Goal: Contribute content: Contribute content

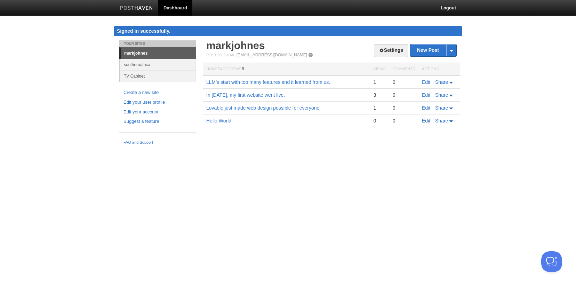
click at [424, 120] on link "Edit" at bounding box center [426, 121] width 8 height 6
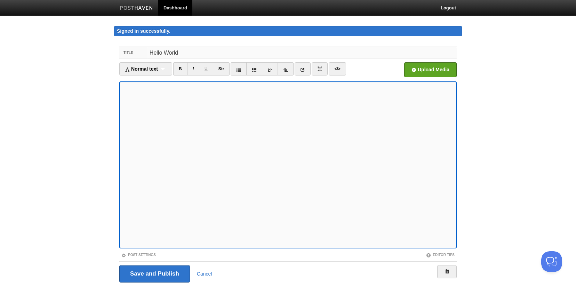
click at [244, 53] on input "Hello World" at bounding box center [301, 52] width 309 height 11
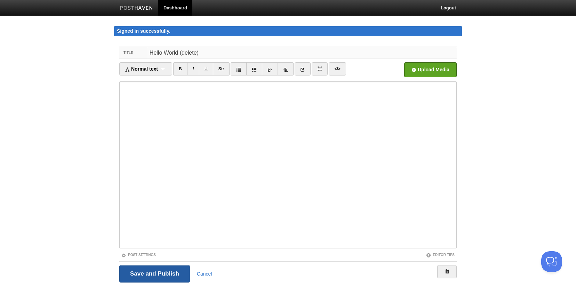
type input "Hello World (delete)"
click at [166, 269] on input "Save and Publish" at bounding box center [154, 273] width 71 height 17
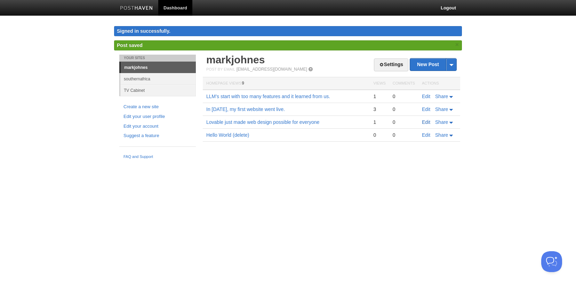
click at [425, 122] on link "Edit" at bounding box center [426, 122] width 8 height 6
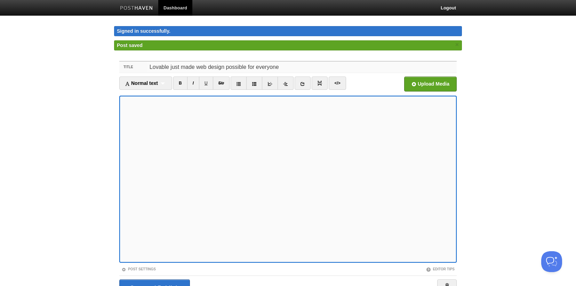
click at [290, 67] on input "Lovable just made web design possible for everyone" at bounding box center [301, 67] width 309 height 11
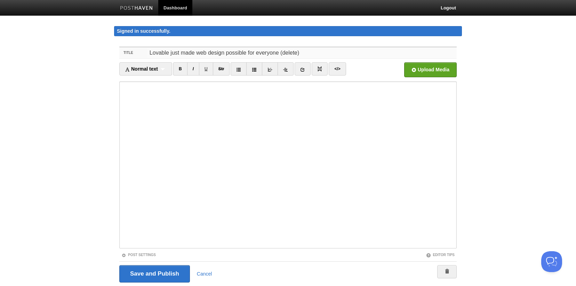
type input "Lovable just made web design possible for everyone (delete)"
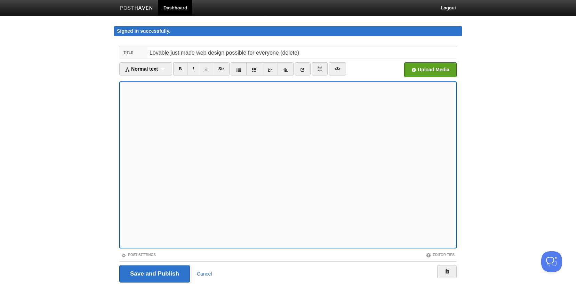
scroll to position [22, 0]
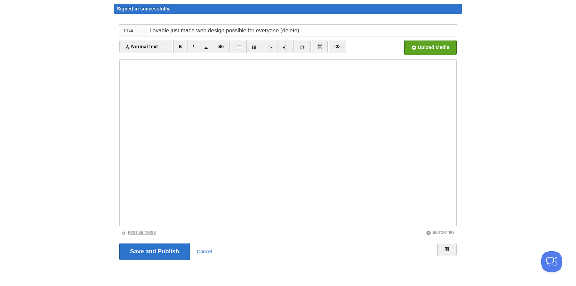
click at [152, 232] on link "Post Settings" at bounding box center [138, 233] width 34 height 4
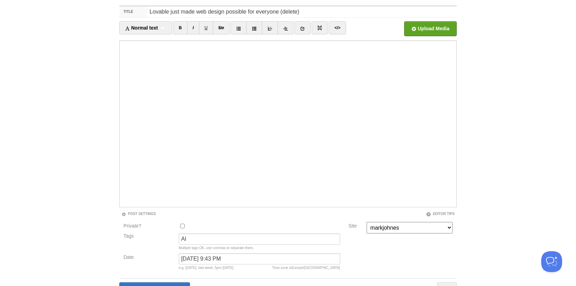
scroll to position [80, 0]
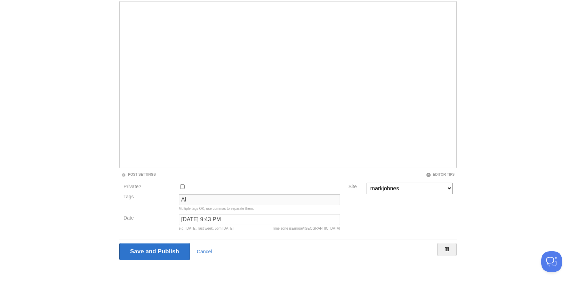
drag, startPoint x: 193, startPoint y: 200, endPoint x: 166, endPoint y: 199, distance: 26.8
click at [168, 200] on div "Tags AI Multiple tags OK, use commas to separate them." at bounding box center [231, 204] width 221 height 20
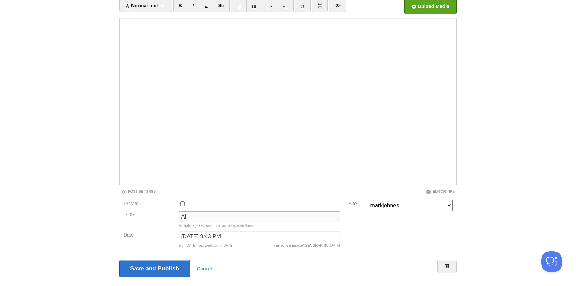
scroll to position [64, 0]
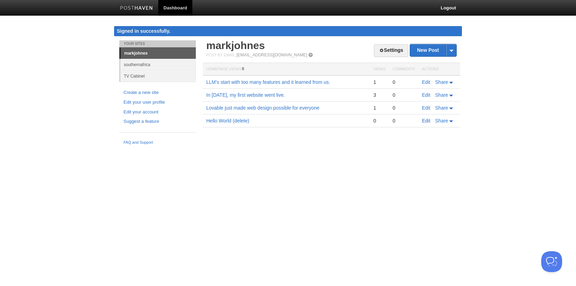
click at [425, 121] on link "Edit" at bounding box center [426, 121] width 8 height 6
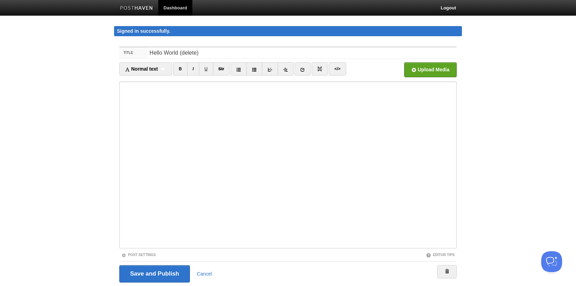
click at [173, 9] on link "Dashboard" at bounding box center [175, 8] width 34 height 16
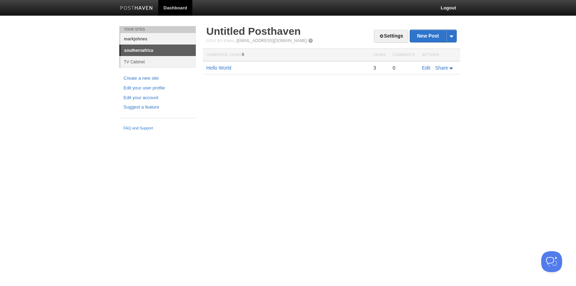
click at [160, 42] on link "markjohnes" at bounding box center [157, 38] width 75 height 11
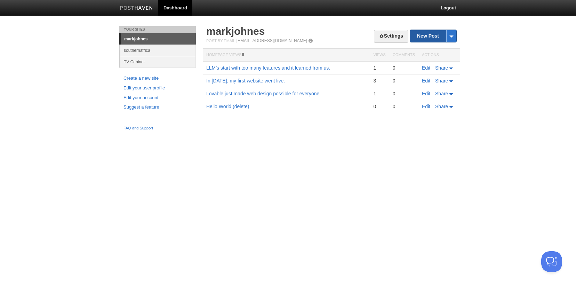
click at [426, 34] on link "New Post" at bounding box center [433, 36] width 46 height 12
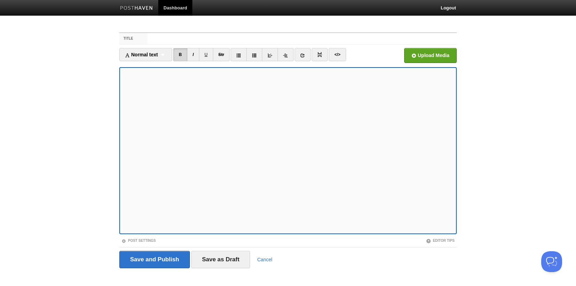
click at [127, 45] on fieldset "Title Normal text Normal text Heading 1 Heading 2 Heading 3 B I U Str ×" at bounding box center [287, 152] width 337 height 241
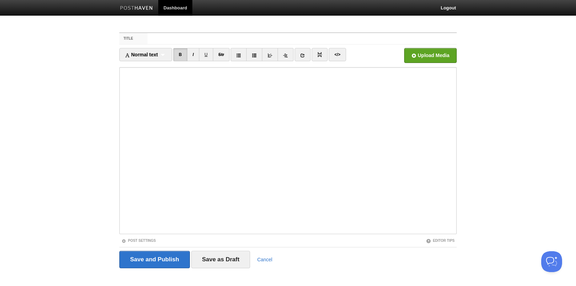
click at [138, 36] on label "Title" at bounding box center [133, 38] width 28 height 11
click at [147, 36] on input "Title" at bounding box center [301, 38] width 309 height 11
paste input "Lovable just made web design possible for everyone."
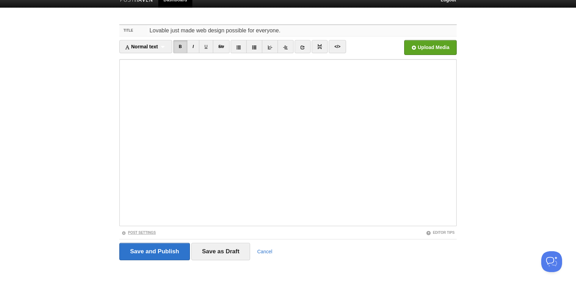
type input "Lovable just made web design possible for everyone."
click at [143, 232] on link "Post Settings" at bounding box center [138, 233] width 34 height 4
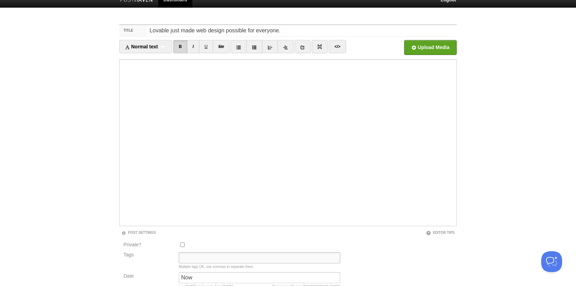
click at [202, 256] on input "Tags" at bounding box center [259, 257] width 161 height 11
paste input "AI"
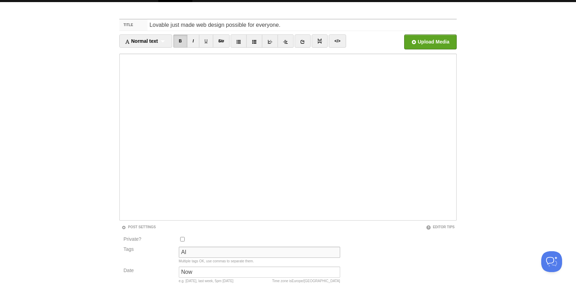
scroll to position [0, 0]
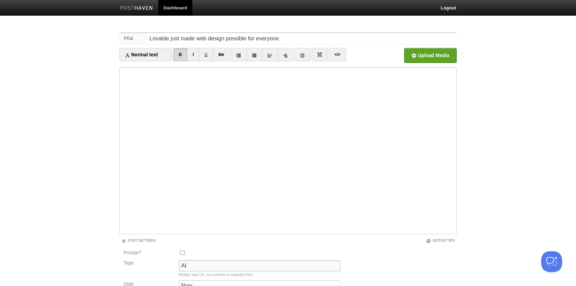
type input "AI"
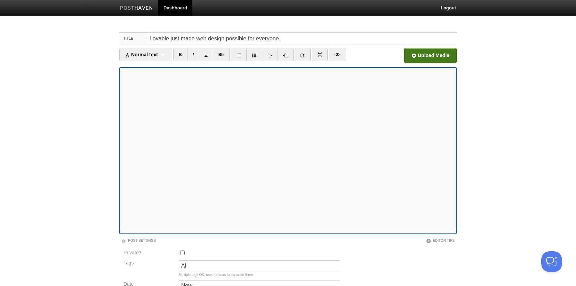
click at [417, 56] on input "file" at bounding box center [220, 57] width 526 height 35
click at [430, 55] on input "file" at bounding box center [220, 57] width 526 height 35
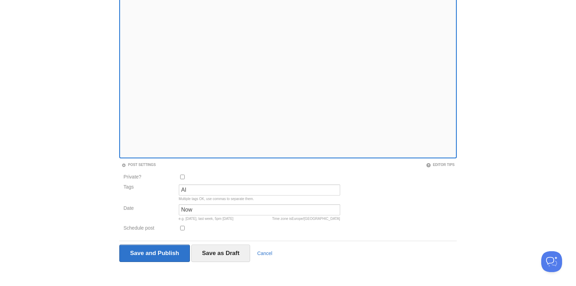
scroll to position [78, 0]
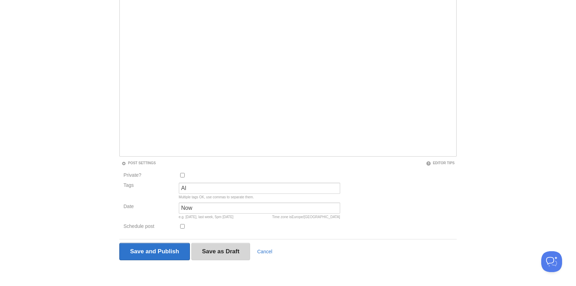
click at [221, 251] on input "Save as Draft" at bounding box center [220, 251] width 59 height 17
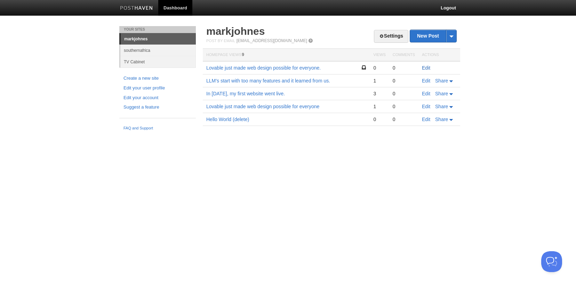
click at [424, 69] on link "Edit" at bounding box center [426, 68] width 8 height 6
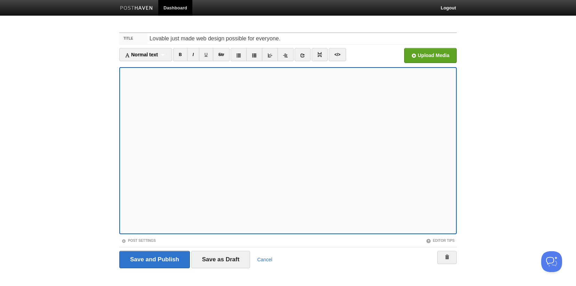
scroll to position [8, 0]
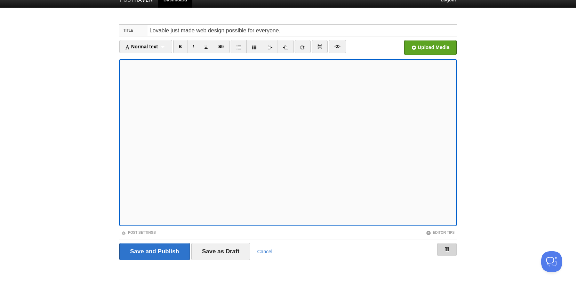
click at [451, 249] on link at bounding box center [446, 249] width 19 height 13
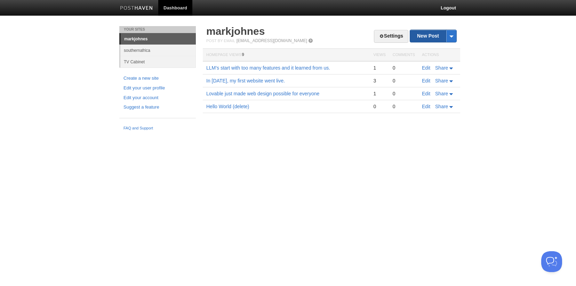
click at [427, 38] on link "New Post" at bounding box center [433, 36] width 46 height 12
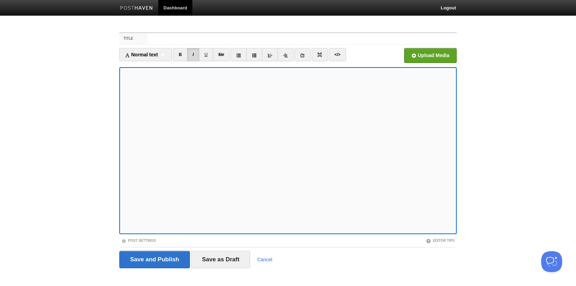
scroll to position [8, 0]
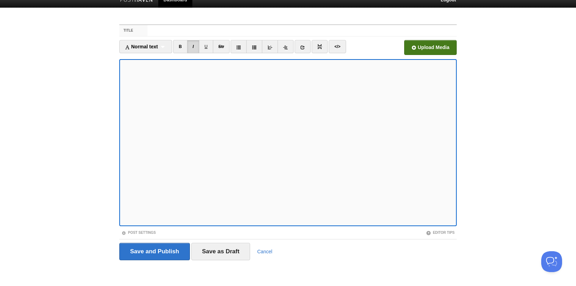
click at [432, 46] on input "file" at bounding box center [220, 49] width 526 height 35
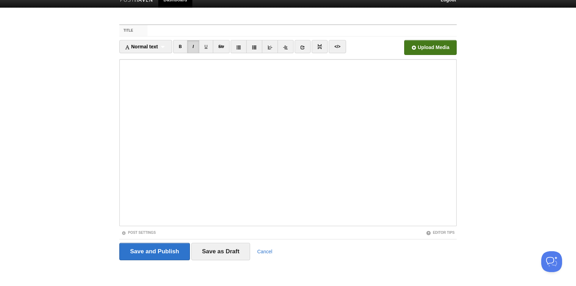
click at [432, 52] on input "file" at bounding box center [220, 49] width 526 height 35
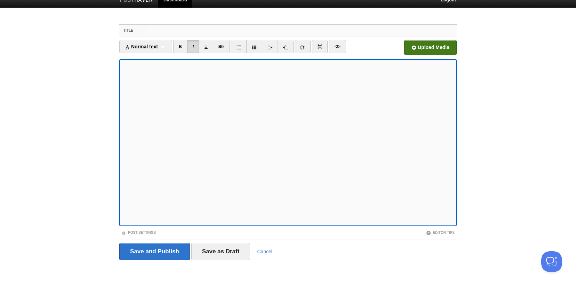
click at [157, 30] on input "Title" at bounding box center [301, 30] width 309 height 11
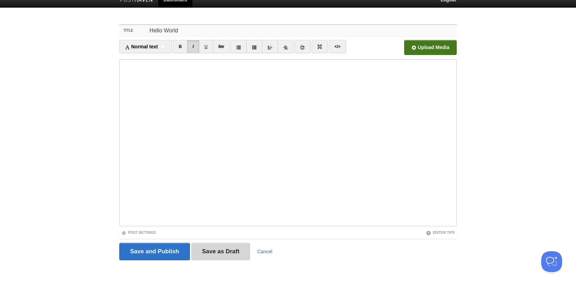
type input "Hello World"
click at [212, 249] on input "Save as Draft" at bounding box center [220, 251] width 59 height 17
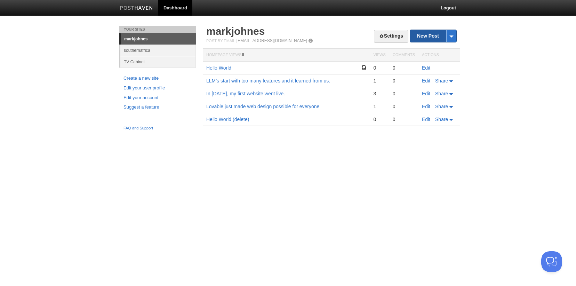
click at [428, 33] on link "New Post" at bounding box center [433, 36] width 46 height 12
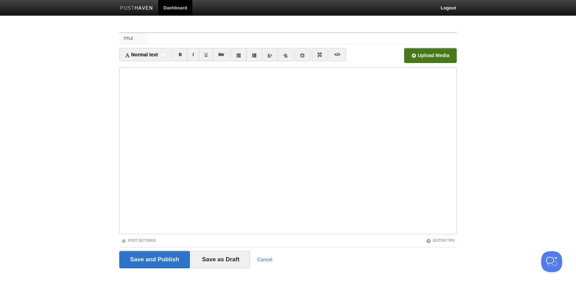
click at [428, 53] on input "file" at bounding box center [220, 57] width 526 height 35
click at [188, 39] on input "Title" at bounding box center [301, 38] width 309 height 11
paste input "Lovable just made web design possible for everyone."
type input "Lovable just made web design possible for everyone."
click at [235, 260] on input "Save as Draft" at bounding box center [220, 259] width 59 height 17
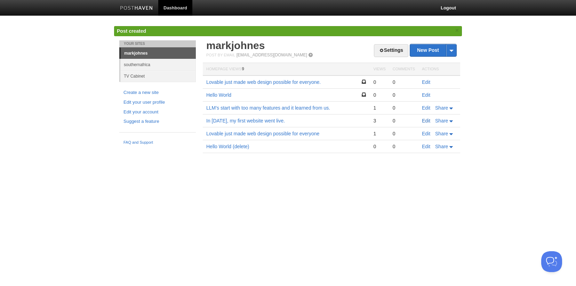
click at [425, 122] on link "Edit" at bounding box center [426, 121] width 8 height 6
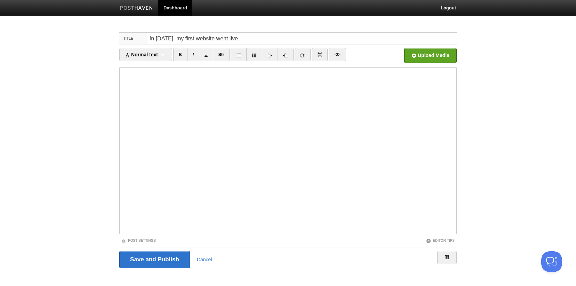
click at [176, 8] on link "Dashboard" at bounding box center [175, 8] width 34 height 16
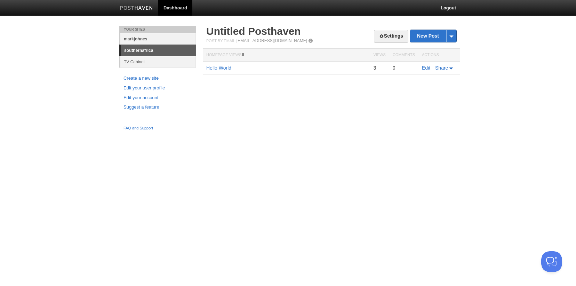
click at [130, 39] on link "markjohnes" at bounding box center [157, 38] width 75 height 11
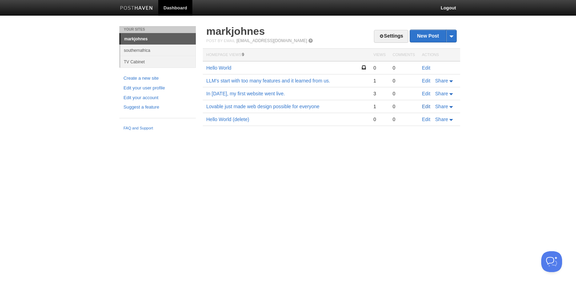
click at [426, 107] on link "Edit" at bounding box center [426, 107] width 8 height 6
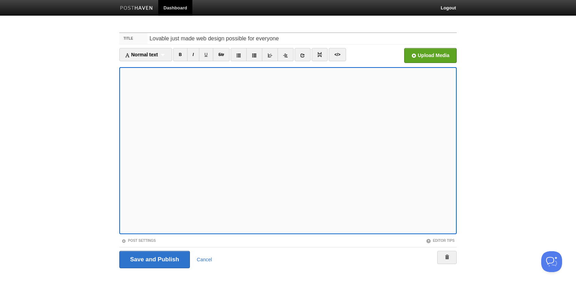
click at [163, 7] on link "Dashboard" at bounding box center [175, 8] width 34 height 16
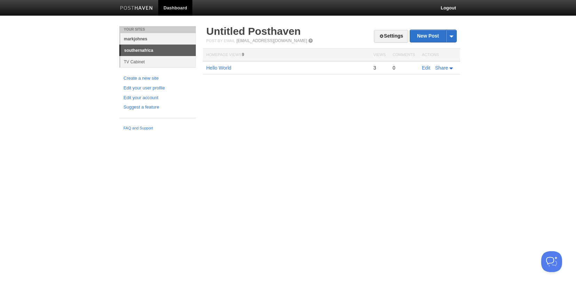
click at [139, 38] on link "markjohnes" at bounding box center [157, 38] width 75 height 11
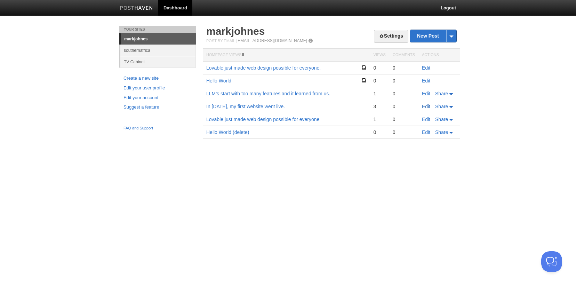
click at [425, 106] on link "Edit" at bounding box center [426, 107] width 8 height 6
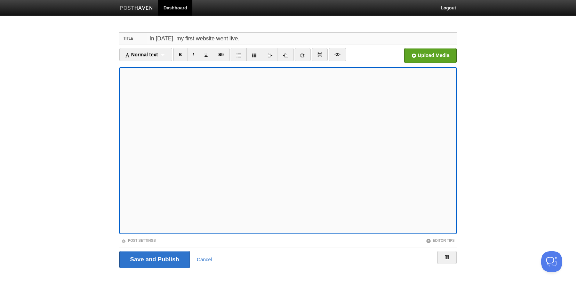
click at [229, 38] on input "In [DATE], my first website went live." at bounding box center [301, 38] width 309 height 11
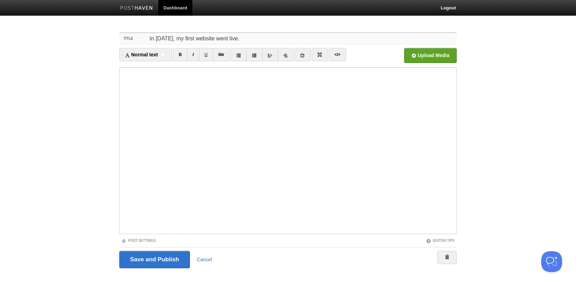
click at [301, 42] on input "In [DATE], my first website went live." at bounding box center [301, 38] width 309 height 11
type input "In 1999, my first website went live. delete"
click at [145, 240] on link "Post Settings" at bounding box center [138, 241] width 34 height 4
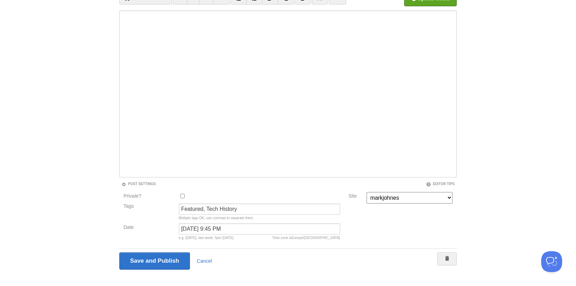
scroll to position [66, 0]
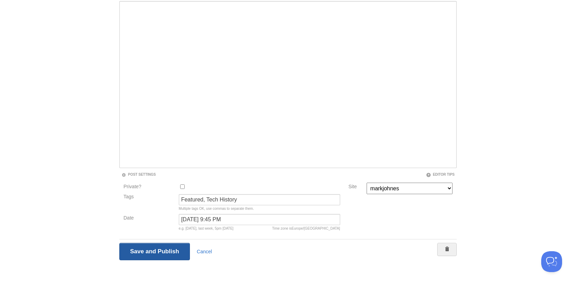
click at [172, 252] on input "Save and Publish" at bounding box center [154, 251] width 71 height 17
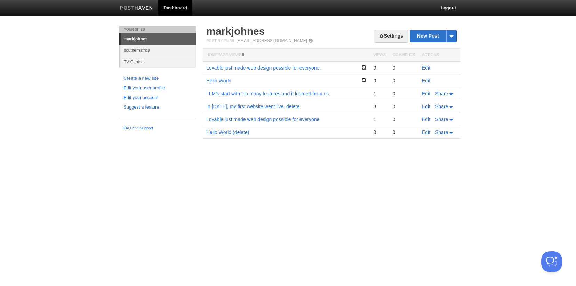
click at [424, 106] on link "Edit" at bounding box center [426, 107] width 8 height 6
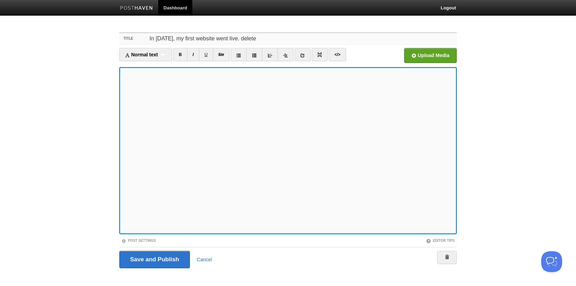
click at [233, 39] on input "In 1999, my first website went live. delete" at bounding box center [301, 38] width 309 height 11
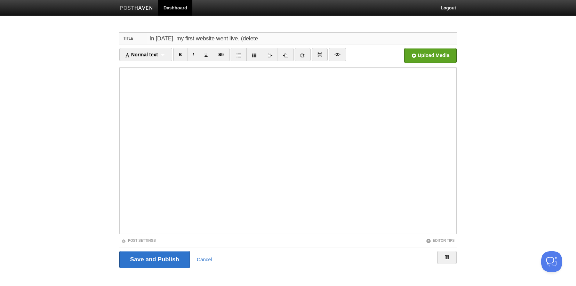
click at [263, 37] on input "In 1999, my first website went live. (delete" at bounding box center [301, 38] width 309 height 11
type input "In 1999, my first website went live. (delete)"
click at [167, 258] on input "Save and Publish" at bounding box center [154, 259] width 71 height 17
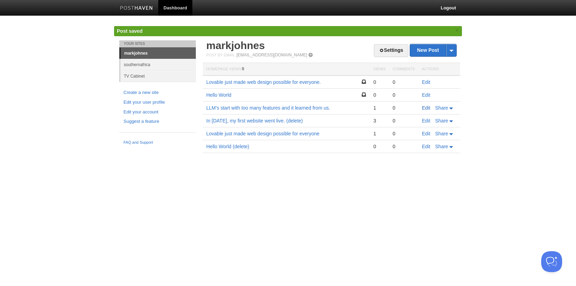
click at [424, 107] on link "Edit" at bounding box center [426, 108] width 8 height 6
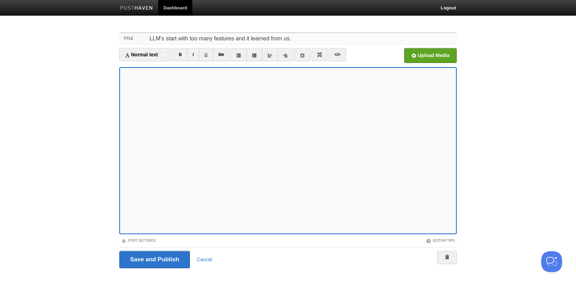
click at [278, 39] on input "LLM’s start with too many features and it learned from us." at bounding box center [301, 38] width 309 height 11
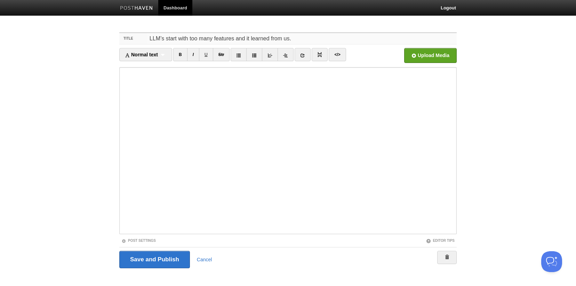
click at [301, 37] on input "LLM’s start with too many features and it learned from us." at bounding box center [301, 38] width 309 height 11
type input "LLM’s start with too many features and it learned from us. (delete)"
click at [153, 256] on input "Save and Publish" at bounding box center [154, 259] width 71 height 17
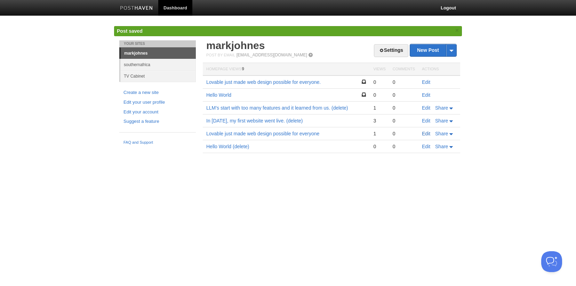
click at [426, 133] on link "Edit" at bounding box center [426, 134] width 8 height 6
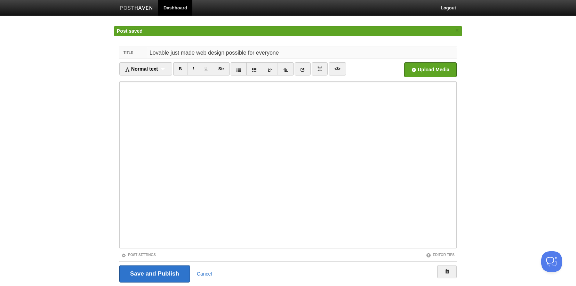
click at [290, 52] on fieldset "Title Lovable just made web design possible for everyone Normal text Normal tex…" at bounding box center [287, 167] width 337 height 241
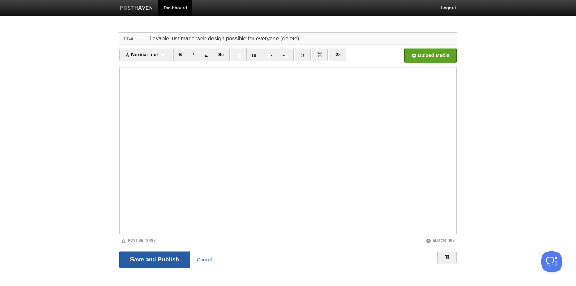
type input "Lovable just made web design possible for everyone (delete)"
click at [147, 261] on input "Save and Publish" at bounding box center [154, 259] width 71 height 17
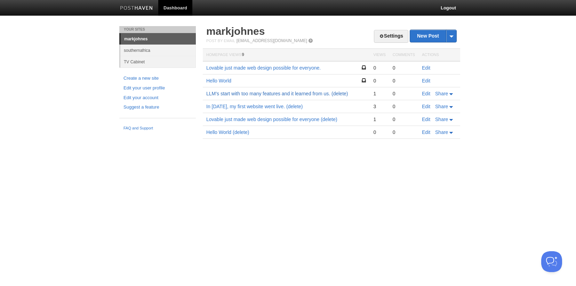
click at [236, 92] on link "LLM’s start with too many features and it learned from us. (delete)" at bounding box center [277, 94] width 142 height 6
click at [422, 94] on link "Edit" at bounding box center [426, 94] width 8 height 6
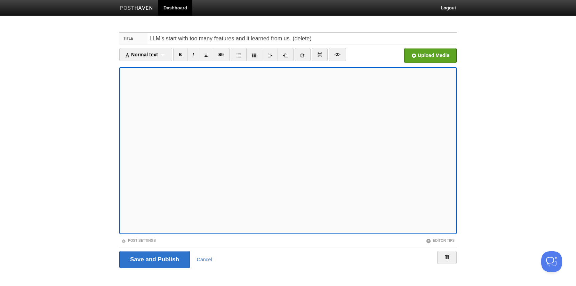
click at [182, 8] on link "Dashboard" at bounding box center [175, 8] width 34 height 16
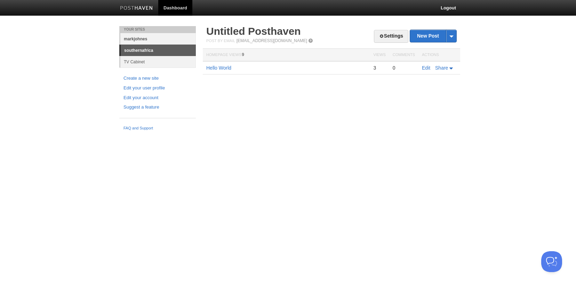
click at [142, 39] on link "markjohnes" at bounding box center [157, 38] width 75 height 11
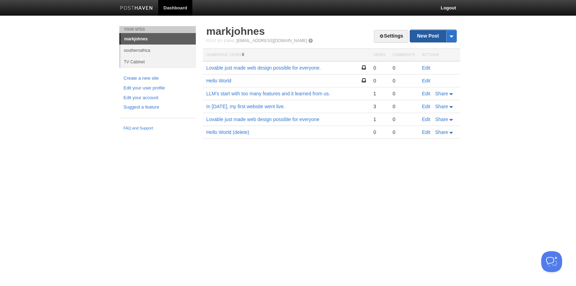
click at [419, 37] on link "New Post" at bounding box center [433, 36] width 46 height 12
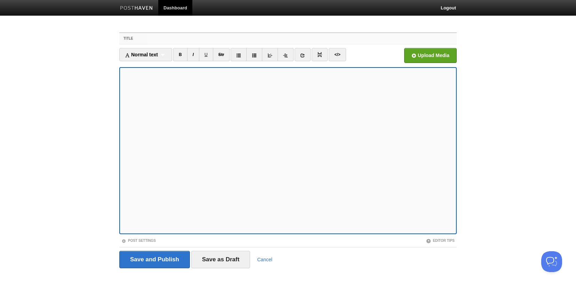
click at [309, 40] on input "Title" at bounding box center [301, 38] width 309 height 11
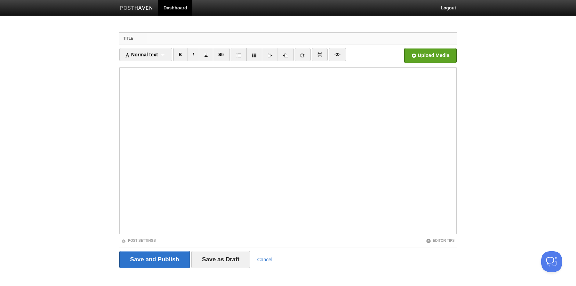
paste input "In [DATE], my first website went live."
type input "In [DATE], my first website went live."
click at [235, 258] on input "Save as Draft" at bounding box center [220, 259] width 59 height 17
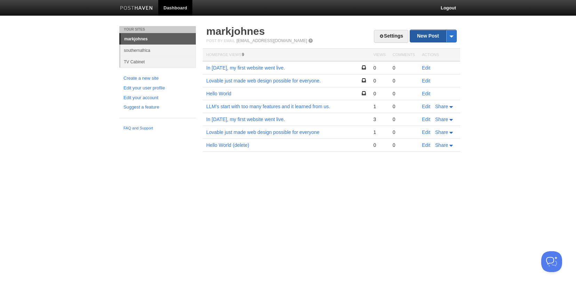
click at [427, 37] on link "New Post" at bounding box center [433, 36] width 46 height 12
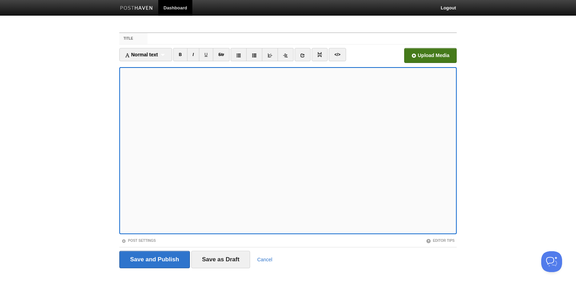
scroll to position [8, 0]
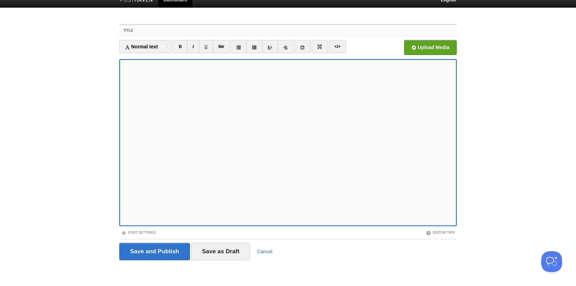
click at [329, 29] on input "Title" at bounding box center [301, 30] width 309 height 11
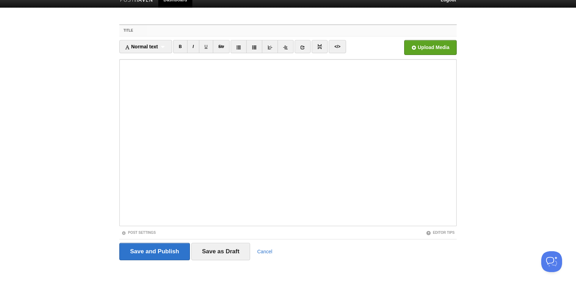
paste input "LLM’s start with too many features and it learned from us."
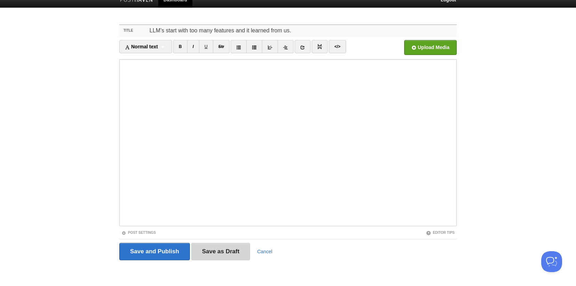
type input "LLM’s start with too many features and it learned from us."
click at [230, 253] on input "Save as Draft" at bounding box center [220, 251] width 59 height 17
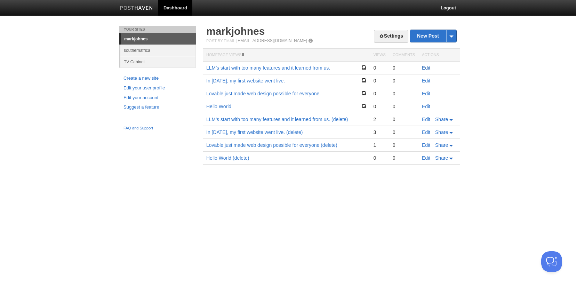
click at [427, 67] on link "Edit" at bounding box center [426, 68] width 8 height 6
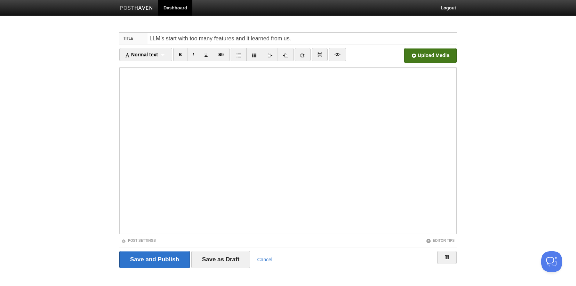
click at [424, 56] on input "file" at bounding box center [220, 57] width 526 height 35
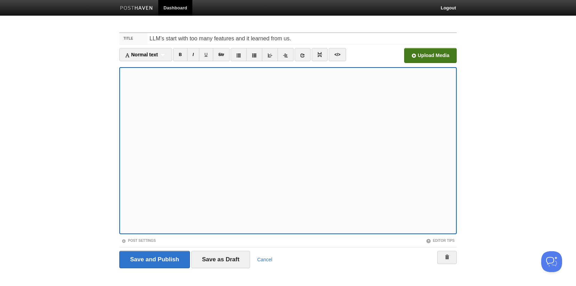
click at [429, 57] on input "file" at bounding box center [220, 57] width 526 height 35
click at [216, 257] on input "Save as Draft" at bounding box center [220, 259] width 59 height 17
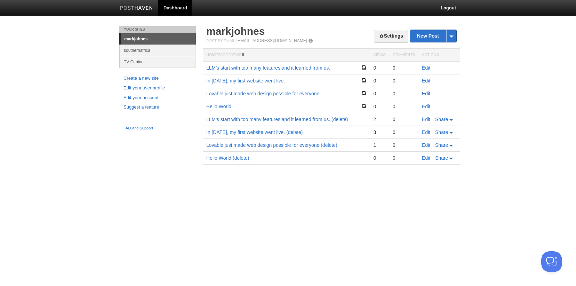
click at [429, 94] on link "Edit" at bounding box center [426, 94] width 8 height 6
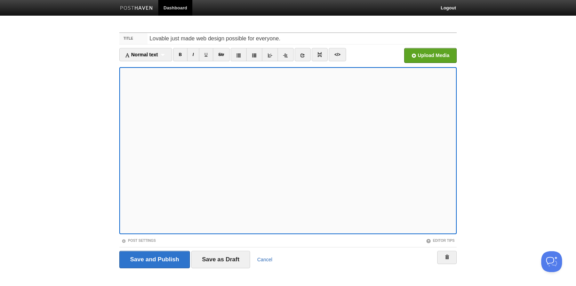
click at [267, 259] on link "Cancel" at bounding box center [264, 260] width 15 height 6
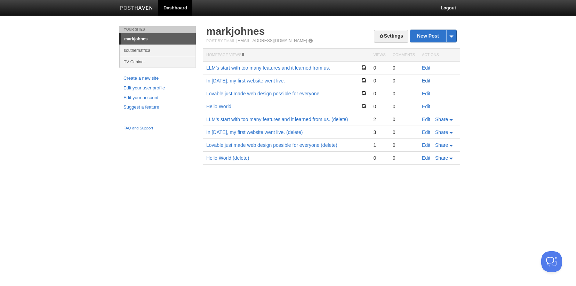
click at [425, 80] on link "Edit" at bounding box center [426, 81] width 8 height 6
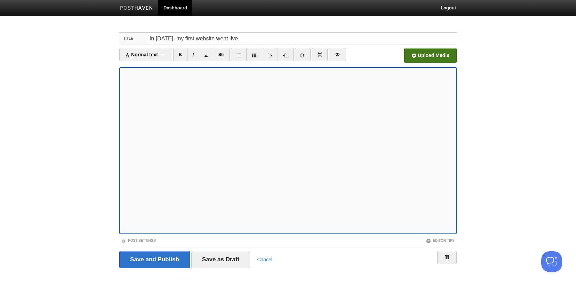
click at [432, 60] on input "file" at bounding box center [220, 57] width 526 height 35
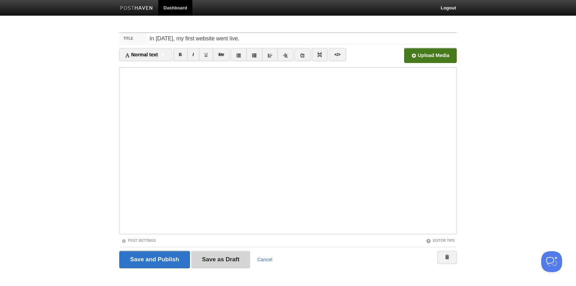
click at [228, 256] on input "Save as Draft" at bounding box center [220, 259] width 59 height 17
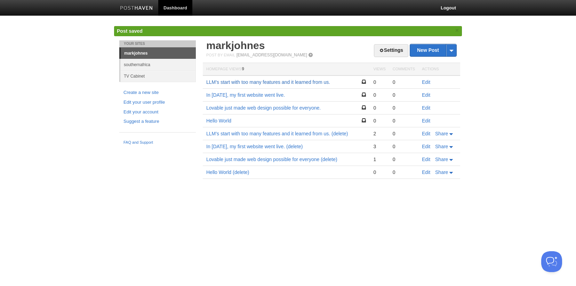
click at [248, 82] on link "LLM’s start with too many features and it learned from us." at bounding box center [268, 82] width 124 height 6
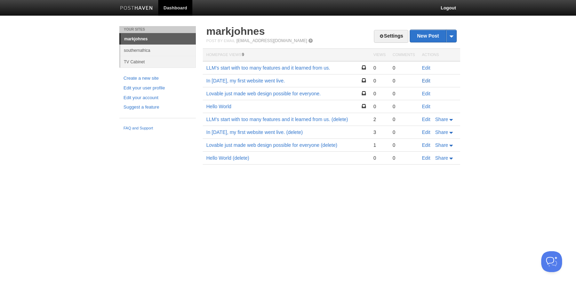
click at [429, 80] on link "Edit" at bounding box center [426, 81] width 8 height 6
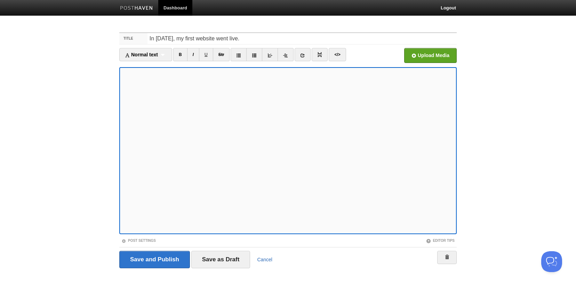
click at [267, 260] on link "Cancel" at bounding box center [264, 260] width 15 height 6
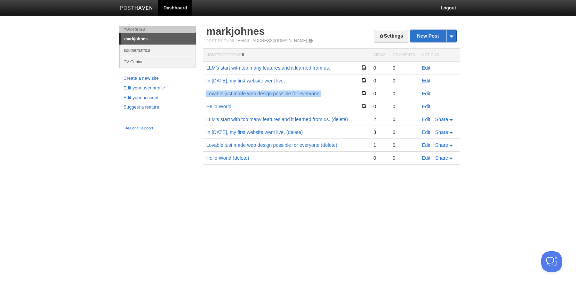
click at [427, 66] on link "Edit" at bounding box center [426, 68] width 8 height 6
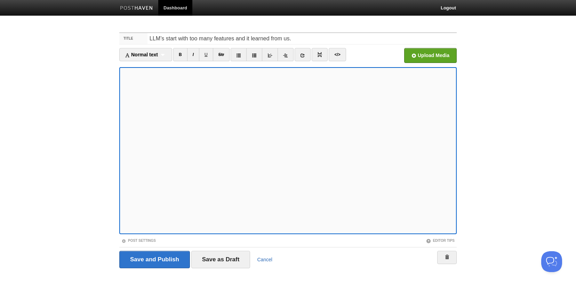
click at [272, 258] on link "Cancel" at bounding box center [264, 260] width 15 height 6
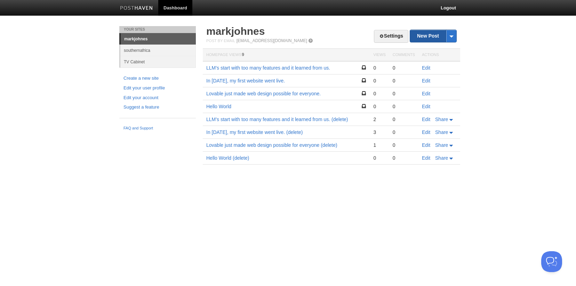
click at [423, 38] on link "New Post" at bounding box center [433, 36] width 46 height 12
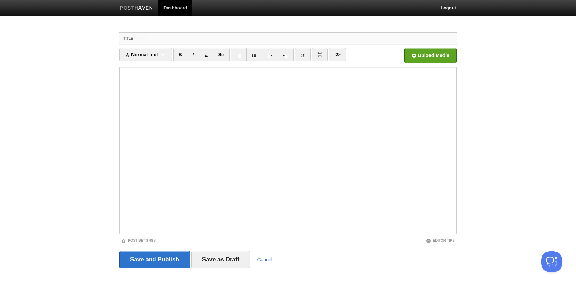
click at [197, 42] on input "Title" at bounding box center [301, 38] width 309 height 11
paste input "If your UI feels messy, it’s usually a strategy problem"
type input "If your UI feels messy, it’s usually a strategy problem"
click at [232, 257] on input "Save as Draft" at bounding box center [220, 259] width 59 height 17
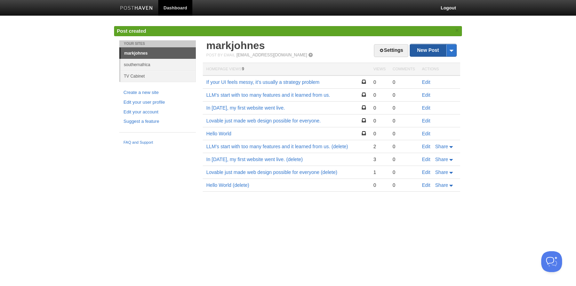
click at [423, 50] on link "New Post" at bounding box center [433, 50] width 46 height 12
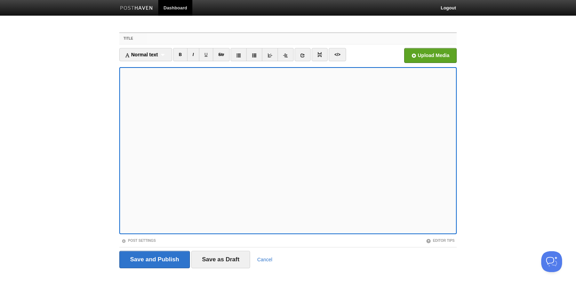
click at [207, 39] on input "Title" at bounding box center [301, 38] width 309 height 11
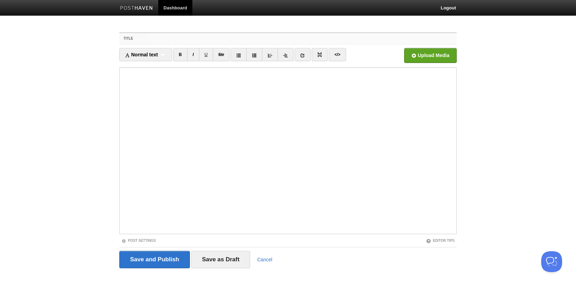
paste input "75 years ago computers were human."
type input "75 years ago computers were human."
click at [220, 259] on input "Save as Draft" at bounding box center [220, 259] width 59 height 17
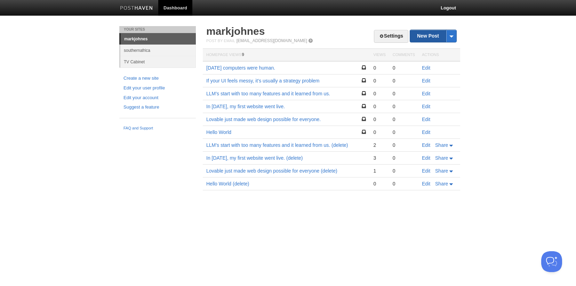
click at [428, 33] on link "New Post" at bounding box center [433, 36] width 46 height 12
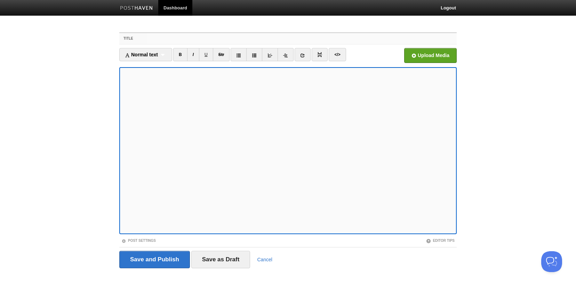
click at [307, 37] on input "Title" at bounding box center [301, 38] width 309 height 11
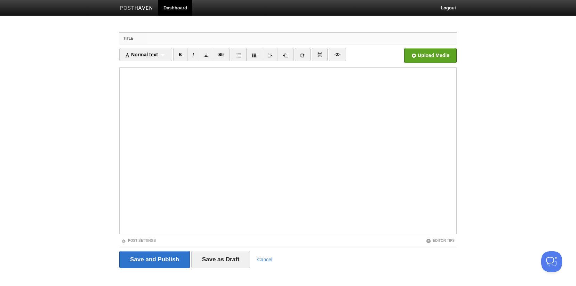
paste input "Your taste is why your work disappoints you."
type input "Your taste is why your work disappoints you."
click at [237, 256] on input "Save as Draft" at bounding box center [220, 259] width 59 height 17
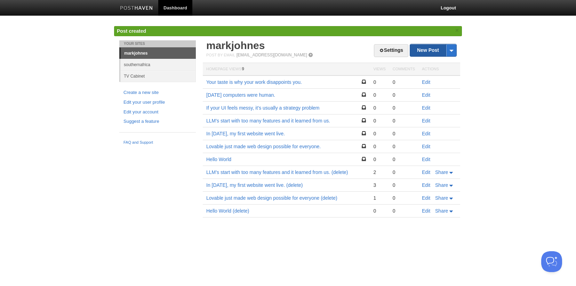
click at [425, 50] on link "New Post" at bounding box center [433, 50] width 46 height 12
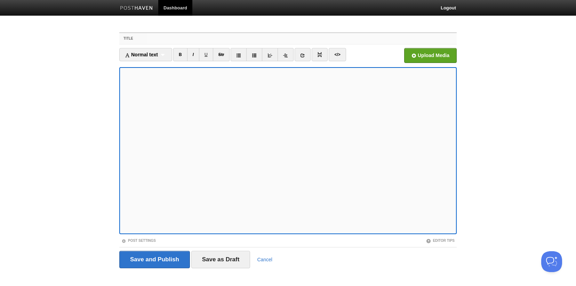
click at [311, 38] on input "Title" at bounding box center [301, 38] width 309 height 11
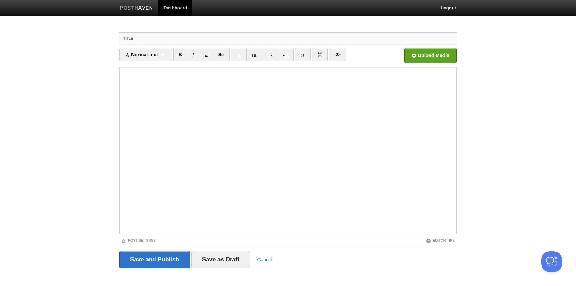
paste input "The lost art of white boarding"
type input "The lost art of white boarding"
click at [227, 257] on input "Save as Draft" at bounding box center [220, 259] width 59 height 17
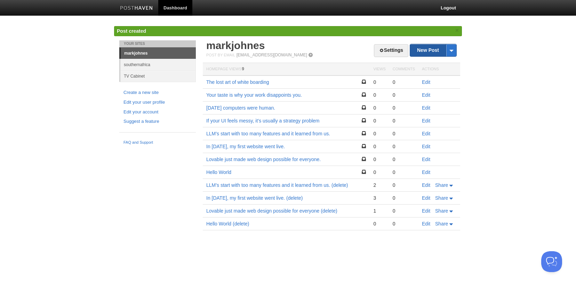
click at [422, 49] on link "New Post" at bounding box center [433, 50] width 46 height 12
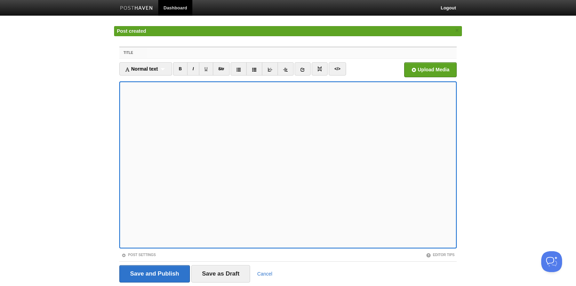
click at [174, 52] on input "Title" at bounding box center [301, 52] width 309 height 11
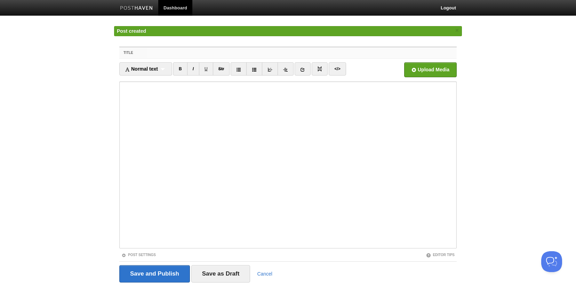
paste input "Every breakthrough comes with a new blind spot."
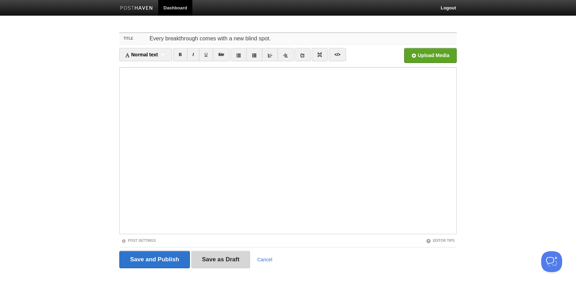
type input "Every breakthrough comes with a new blind spot."
click at [240, 255] on input "Save as Draft" at bounding box center [220, 259] width 59 height 17
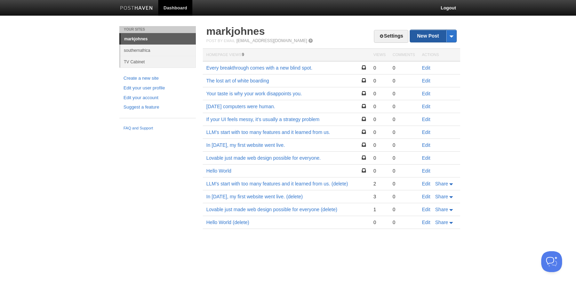
click at [428, 36] on link "New Post" at bounding box center [433, 36] width 46 height 12
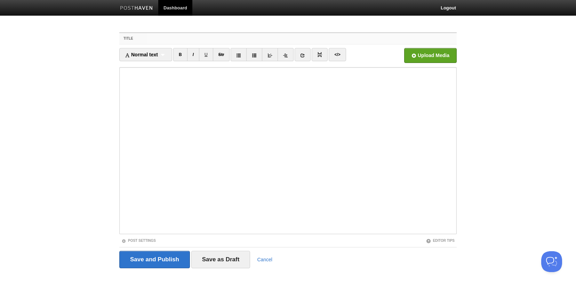
click at [300, 35] on input "Title" at bounding box center [301, 38] width 309 height 11
paste input "The iPhone killed the keyboard"
type input "The iPhone killed the keyboard"
click at [249, 251] on input "Save as Draft" at bounding box center [220, 259] width 59 height 17
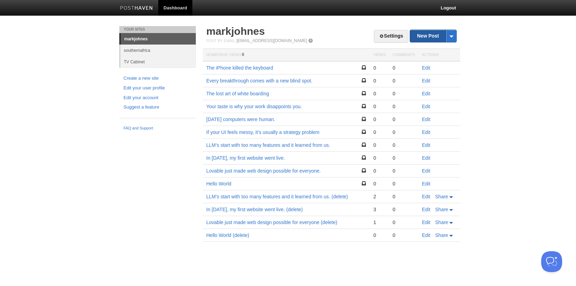
click at [424, 42] on link "New Post" at bounding box center [433, 36] width 46 height 12
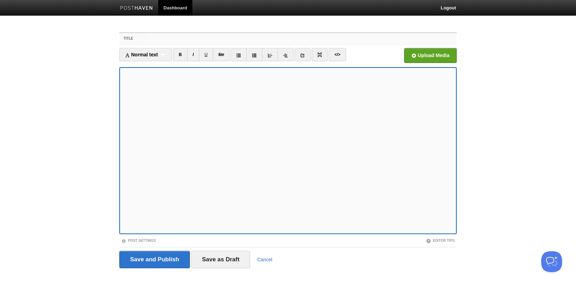
click at [339, 38] on input "Title" at bounding box center [301, 38] width 309 height 11
paste input "I thought the world was was. going to end."
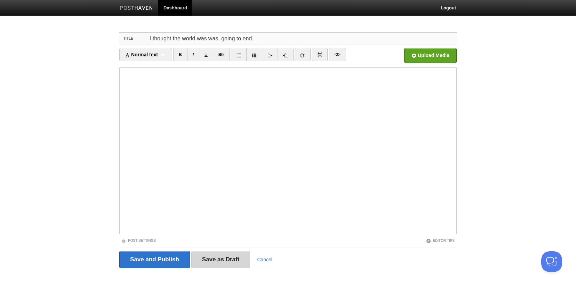
type input "I thought the world was was. going to end."
click at [220, 254] on input "Save as Draft" at bounding box center [220, 259] width 59 height 17
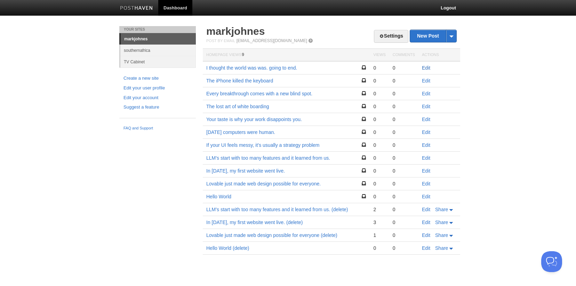
click at [429, 67] on link "Edit" at bounding box center [426, 68] width 8 height 6
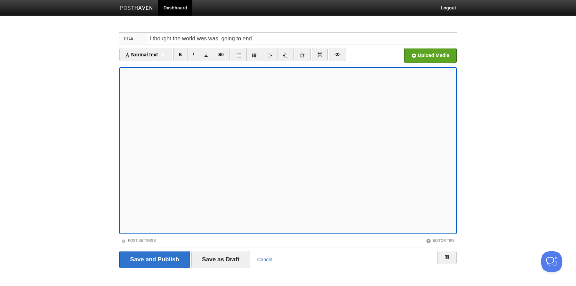
click at [267, 258] on link "Cancel" at bounding box center [264, 260] width 15 height 6
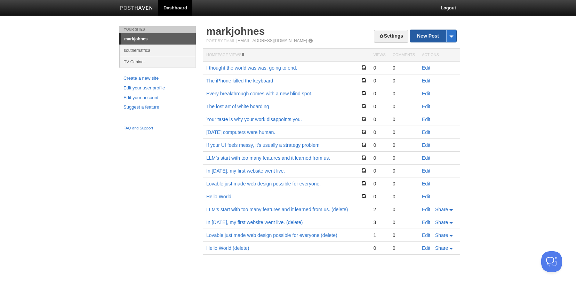
click at [426, 39] on link "New Post" at bounding box center [433, 36] width 46 height 12
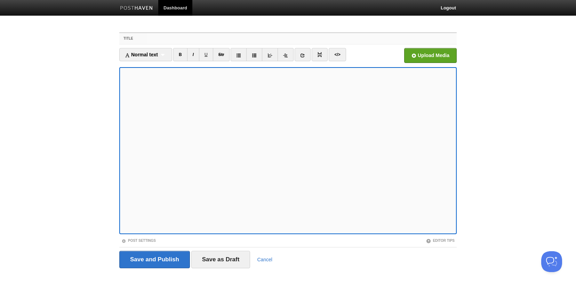
click at [251, 39] on input "Title" at bounding box center [301, 38] width 309 height 11
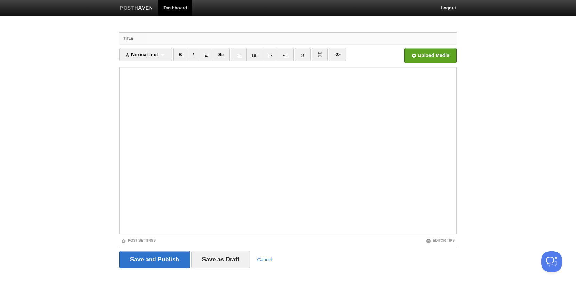
paste input "We need the John Lewis of Social Media companies"
type input "We need the John Lewis of Social Media companies"
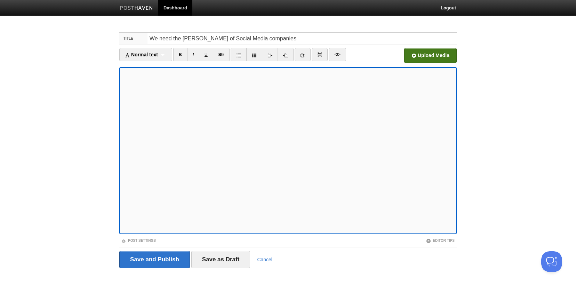
click at [438, 56] on input "file" at bounding box center [220, 57] width 526 height 35
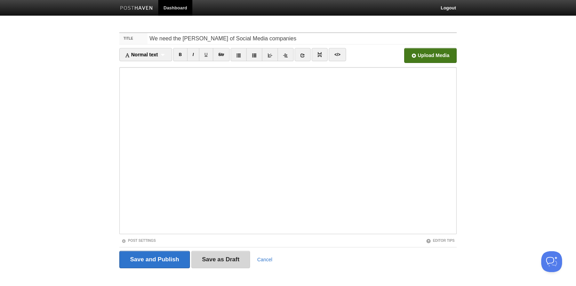
click at [227, 260] on input "Save as Draft" at bounding box center [220, 259] width 59 height 17
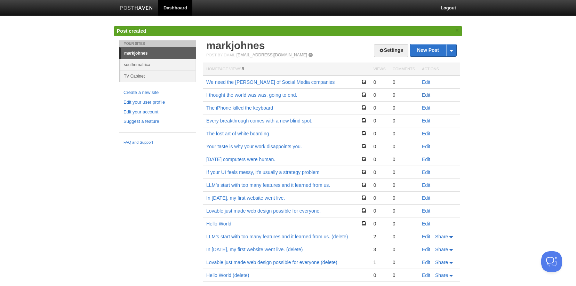
click at [425, 95] on link "Edit" at bounding box center [426, 95] width 8 height 6
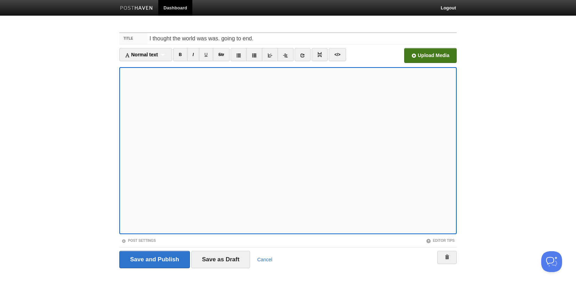
click at [442, 57] on input "file" at bounding box center [220, 57] width 526 height 35
click at [226, 258] on input "Save as Draft" at bounding box center [220, 259] width 59 height 17
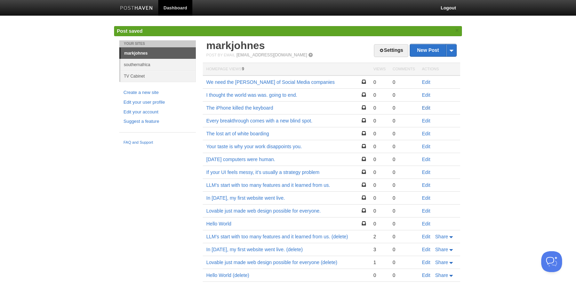
click at [427, 108] on link "Edit" at bounding box center [426, 108] width 8 height 6
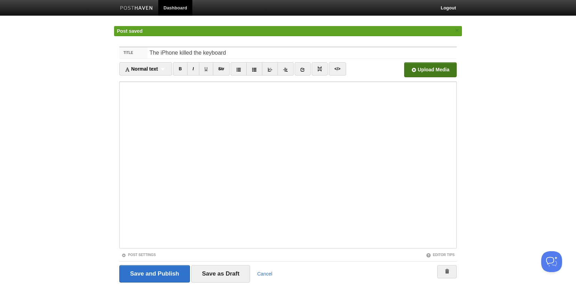
click at [425, 66] on input "file" at bounding box center [220, 71] width 526 height 35
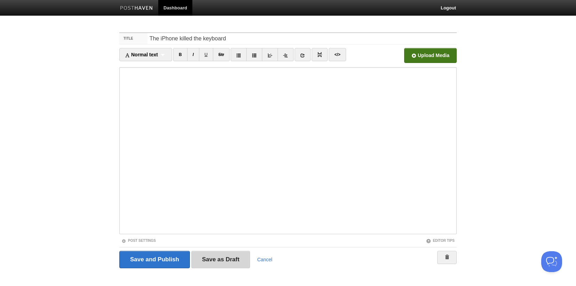
click at [227, 260] on input "Save as Draft" at bounding box center [220, 259] width 59 height 17
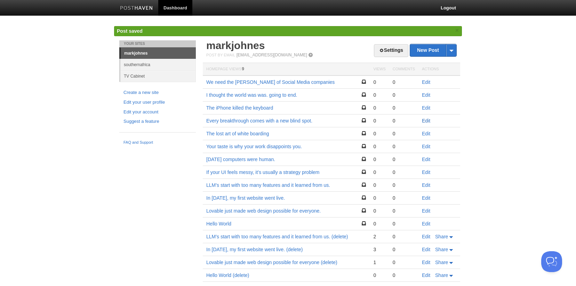
click at [425, 120] on link "Edit" at bounding box center [426, 121] width 8 height 6
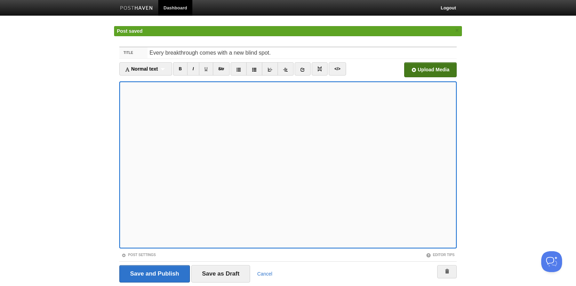
click at [438, 73] on input "file" at bounding box center [220, 71] width 526 height 35
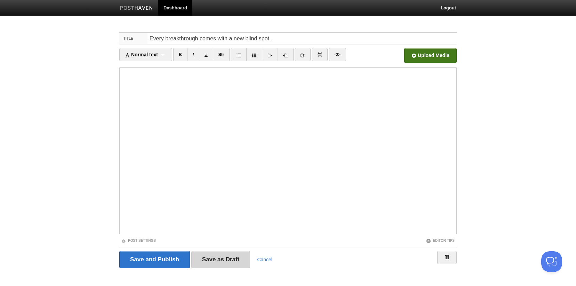
click at [224, 261] on input "Save as Draft" at bounding box center [220, 259] width 59 height 17
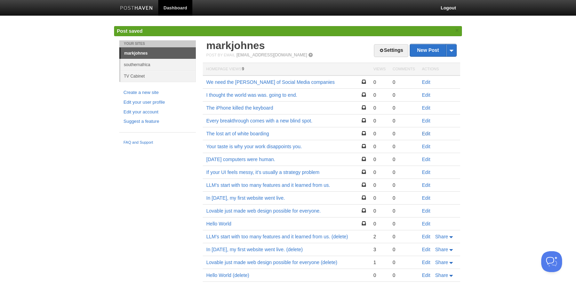
click at [427, 132] on link "Edit" at bounding box center [426, 134] width 8 height 6
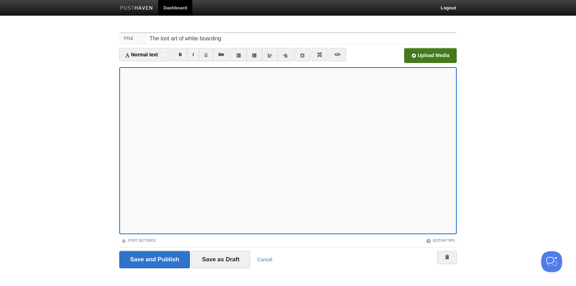
click at [430, 58] on input "file" at bounding box center [220, 57] width 526 height 35
click at [219, 261] on input "Save as Draft" at bounding box center [220, 259] width 59 height 17
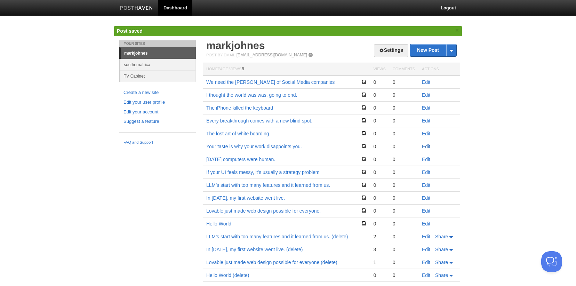
click at [424, 145] on link "Edit" at bounding box center [426, 147] width 8 height 6
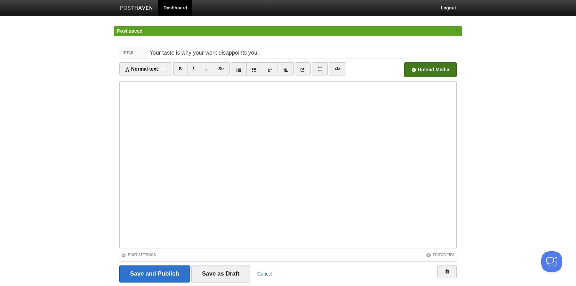
click at [430, 70] on input "file" at bounding box center [220, 71] width 526 height 35
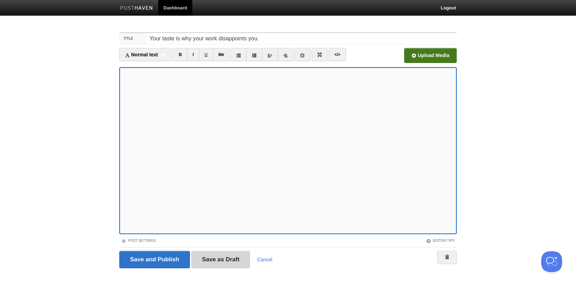
click at [216, 257] on input "Save as Draft" at bounding box center [220, 259] width 59 height 17
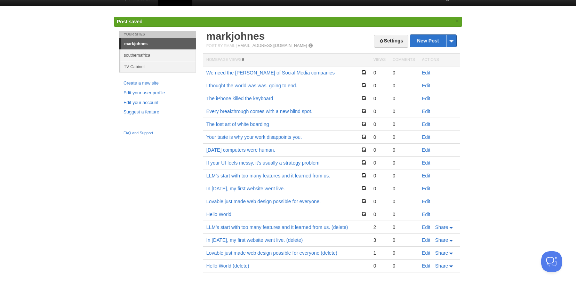
scroll to position [16, 0]
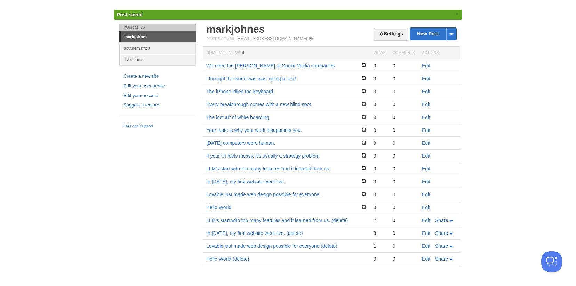
click at [428, 143] on link "Edit" at bounding box center [426, 143] width 8 height 6
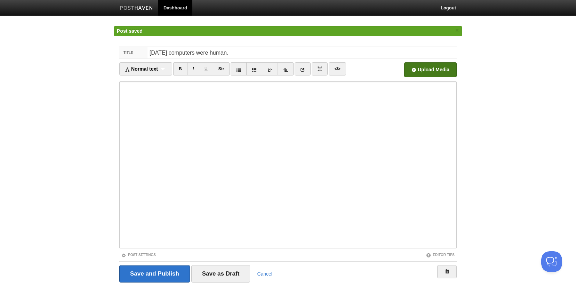
click at [425, 70] on input "file" at bounding box center [220, 71] width 526 height 35
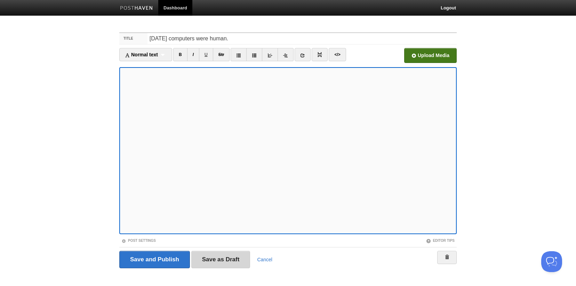
click at [226, 256] on input "Save as Draft" at bounding box center [220, 259] width 59 height 17
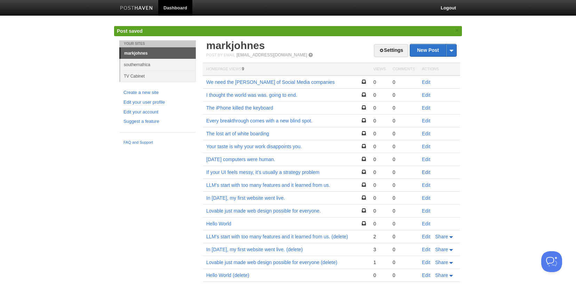
click at [426, 172] on link "Edit" at bounding box center [426, 172] width 8 height 6
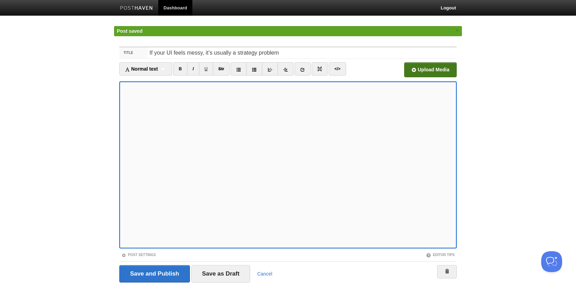
click at [437, 69] on input "file" at bounding box center [220, 71] width 526 height 35
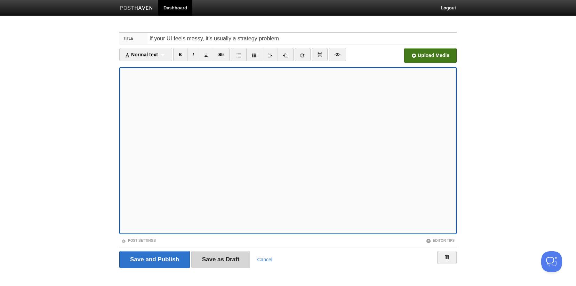
click at [238, 260] on input "Save as Draft" at bounding box center [220, 259] width 59 height 17
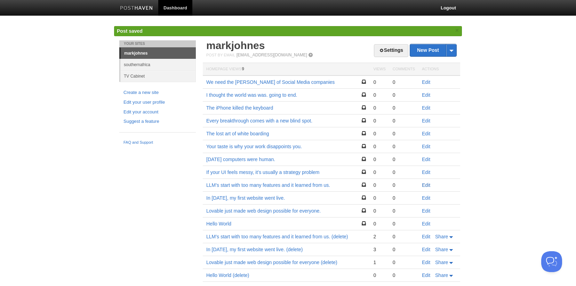
click at [426, 186] on link "Edit" at bounding box center [426, 185] width 8 height 6
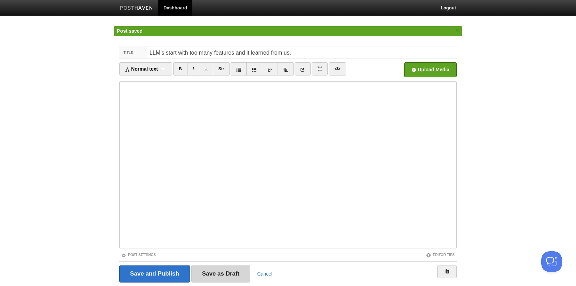
click at [237, 275] on input "Save as Draft" at bounding box center [220, 273] width 59 height 17
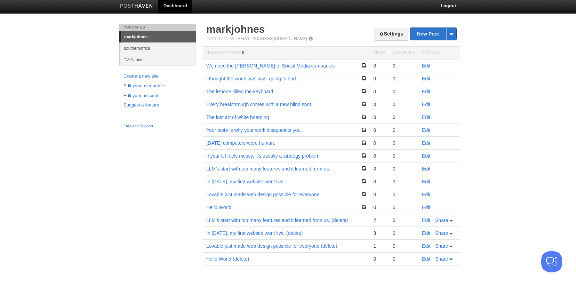
scroll to position [2, 0]
click at [420, 34] on link "New Post" at bounding box center [433, 34] width 46 height 12
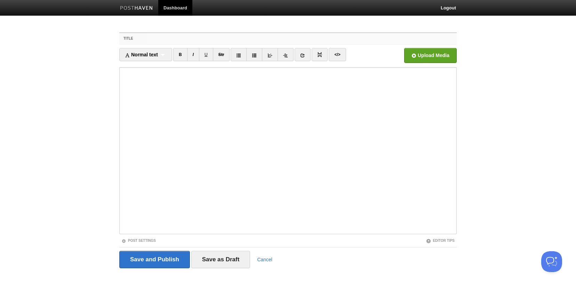
click at [270, 37] on input "Title" at bounding box center [301, 38] width 309 height 11
paste input "You are not bad with technology."
type input "You are not bad with technology."
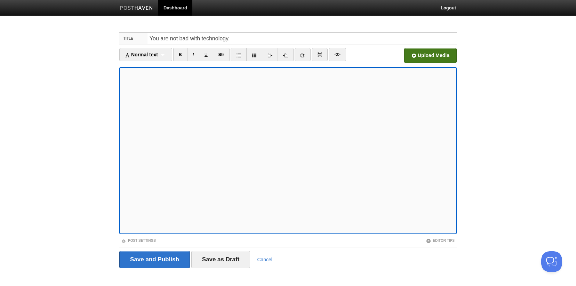
click at [429, 53] on input "file" at bounding box center [220, 57] width 526 height 35
click at [224, 261] on input "Save as Draft" at bounding box center [220, 259] width 59 height 17
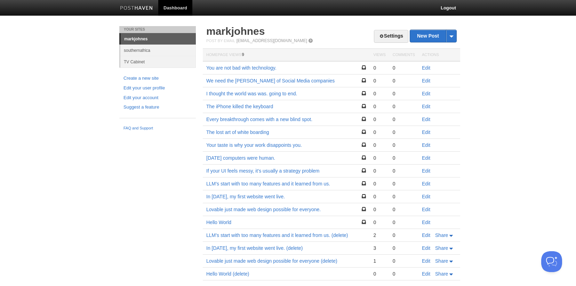
scroll to position [15, 0]
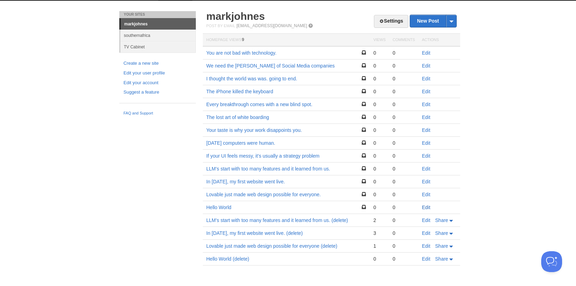
click at [426, 208] on link "Edit" at bounding box center [426, 207] width 8 height 6
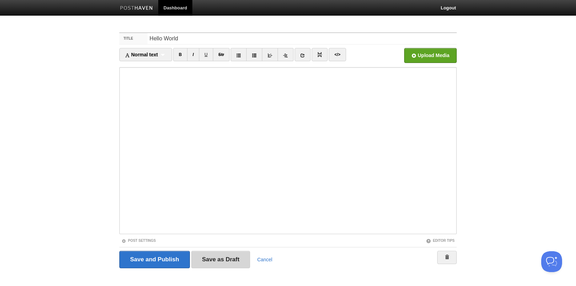
click at [216, 260] on input "Save as Draft" at bounding box center [220, 259] width 59 height 17
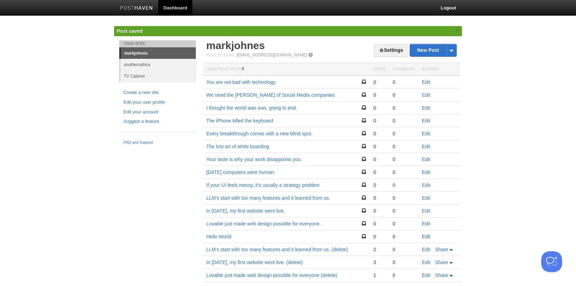
click at [426, 235] on link "Edit" at bounding box center [426, 237] width 8 height 6
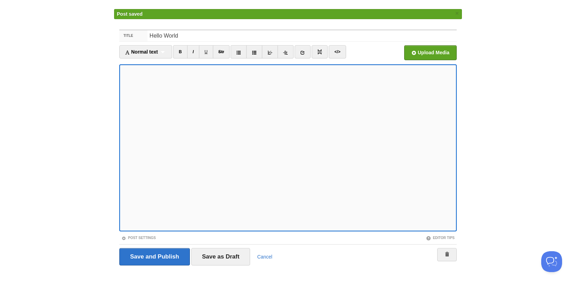
scroll to position [22, 0]
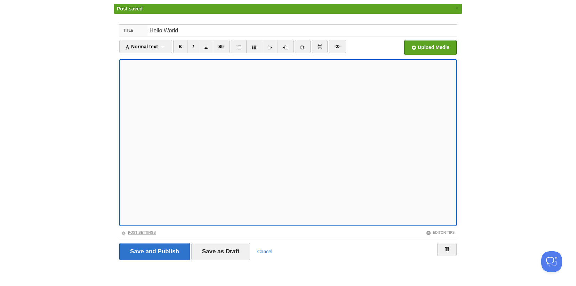
click at [138, 232] on link "Post Settings" at bounding box center [138, 233] width 34 height 4
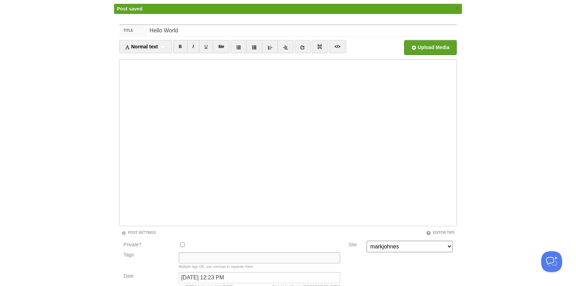
click at [184, 257] on input "Tags" at bounding box center [259, 257] width 161 height 11
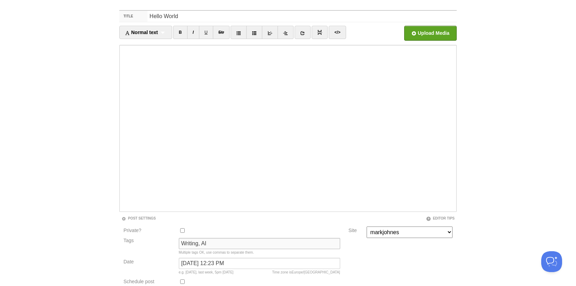
scroll to position [78, 0]
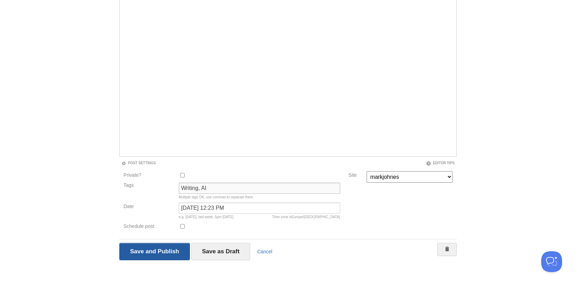
type input "Writing, AI"
click at [156, 248] on input "Save and Publish" at bounding box center [154, 251] width 71 height 17
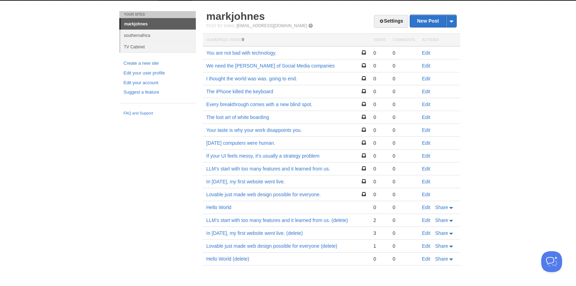
scroll to position [15, 0]
click at [425, 194] on link "Edit" at bounding box center [426, 195] width 8 height 6
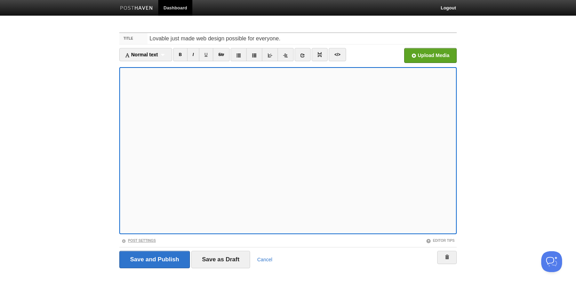
click at [143, 240] on link "Post Settings" at bounding box center [138, 241] width 34 height 4
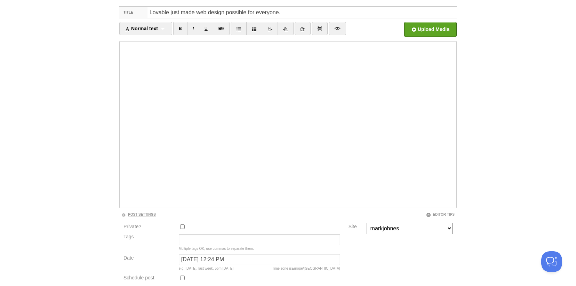
scroll to position [78, 0]
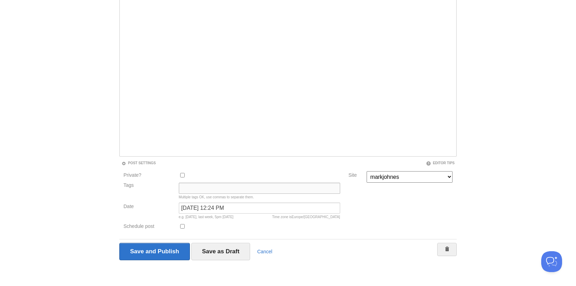
click at [201, 188] on input "Tags" at bounding box center [259, 188] width 161 height 11
paste input "AI · Design · Strategy"
click at [191, 188] on input "AI · Design · Strategy" at bounding box center [259, 188] width 161 height 11
click at [210, 188] on input "AI, Design · Strategy" at bounding box center [259, 188] width 161 height 11
type input "AI, Design, Strategy"
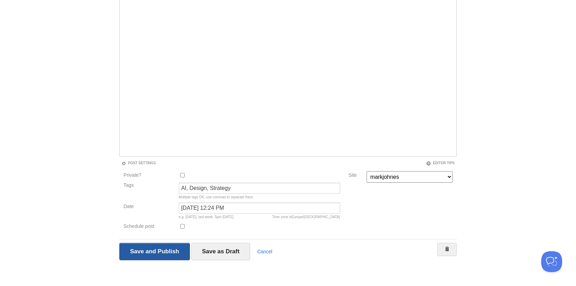
click at [161, 250] on input "Save and Publish" at bounding box center [154, 251] width 71 height 17
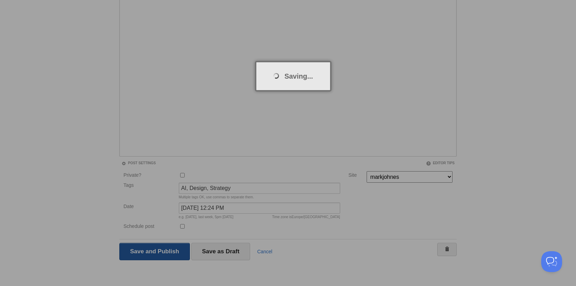
scroll to position [26, 0]
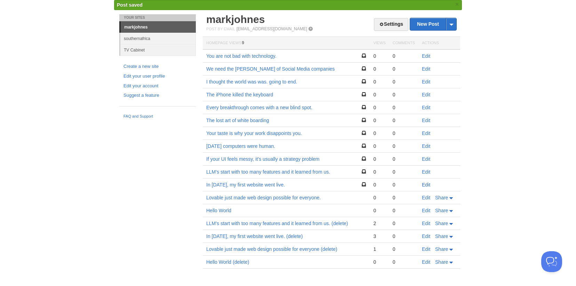
click at [424, 186] on link "Edit" at bounding box center [426, 185] width 8 height 6
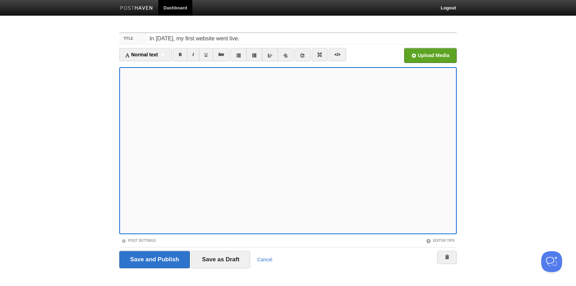
click at [145, 237] on fieldset "Title In 1999, my first website went live. Normal text Normal text Heading 1 He…" at bounding box center [287, 152] width 337 height 241
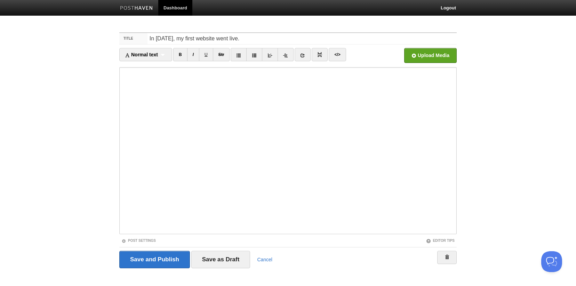
scroll to position [8, 0]
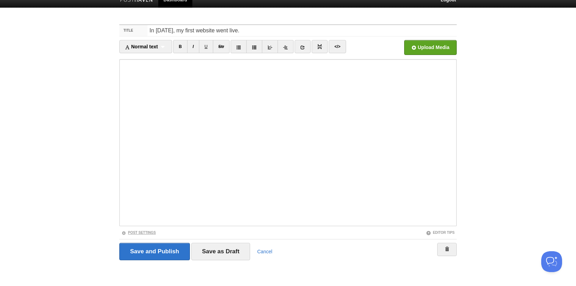
click at [154, 231] on link "Post Settings" at bounding box center [138, 233] width 34 height 4
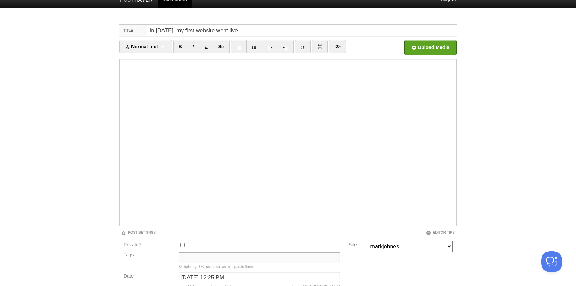
click at [185, 256] on input "Tags" at bounding box center [259, 257] width 161 height 11
paste input "Tech History · Creativity · Design"
click at [215, 259] on input "Tech History · Creativity · Design" at bounding box center [259, 257] width 161 height 11
click at [239, 258] on input "Tech History, Creativity · Design" at bounding box center [259, 257] width 161 height 11
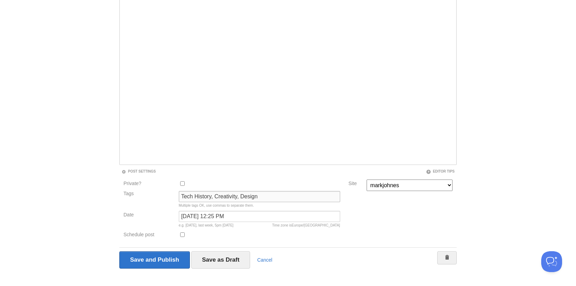
scroll to position [78, 0]
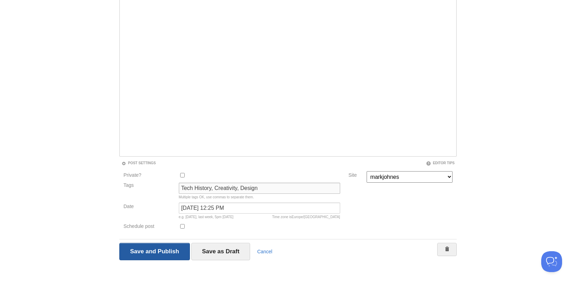
type input "Tech History, Creativity, Design"
click at [157, 252] on input "Save and Publish" at bounding box center [154, 251] width 71 height 17
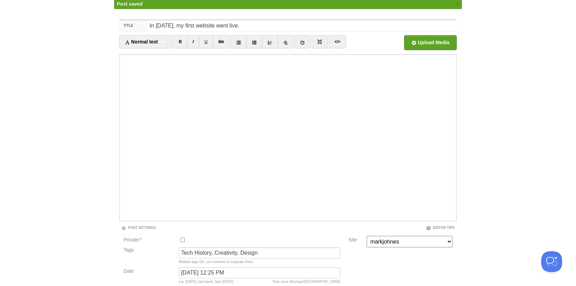
scroll to position [26, 0]
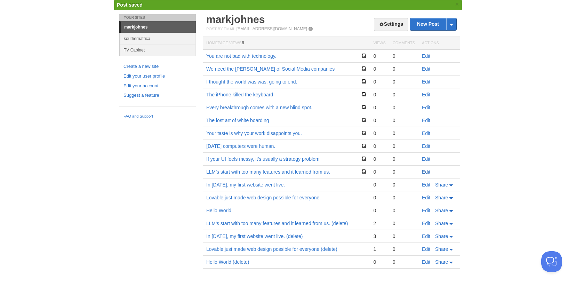
click at [426, 171] on link "Edit" at bounding box center [426, 172] width 8 height 6
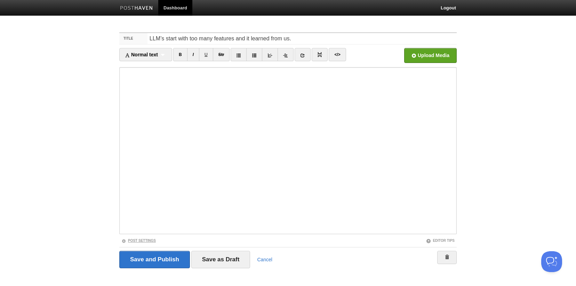
click at [150, 239] on link "Post Settings" at bounding box center [138, 241] width 34 height 4
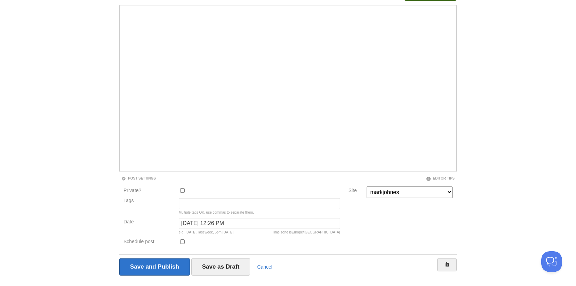
scroll to position [70, 0]
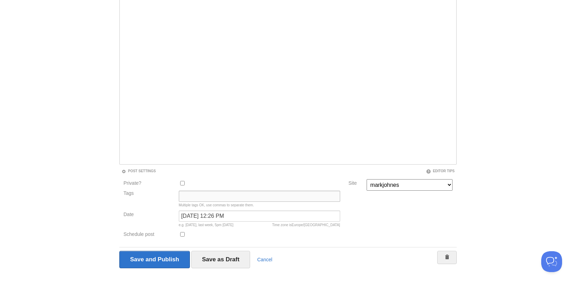
click at [212, 192] on input "Tags" at bounding box center [259, 196] width 161 height 11
paste input "AI · Strategy · Design"
click at [192, 199] on input "AI · Strategy · Design" at bounding box center [259, 196] width 161 height 11
click at [214, 196] on input "AI, Strategy · Design" at bounding box center [259, 196] width 161 height 11
type input "AI, Strategy, Design"
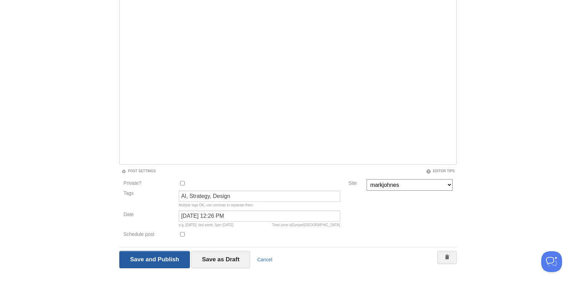
click at [166, 260] on input "Save and Publish" at bounding box center [154, 259] width 71 height 17
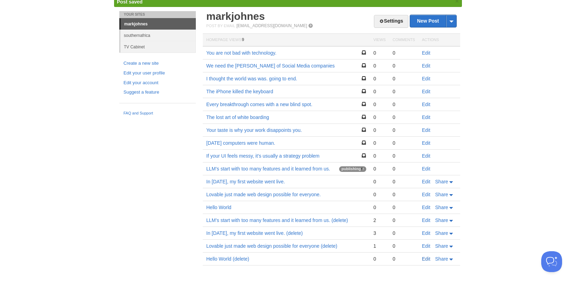
scroll to position [29, 0]
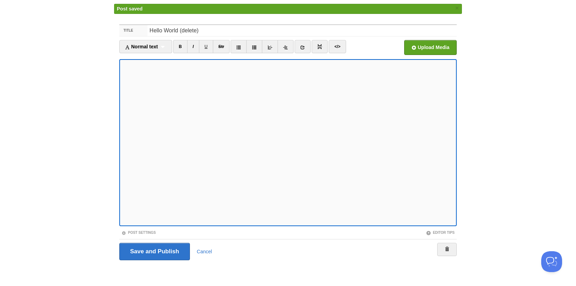
scroll to position [8, 0]
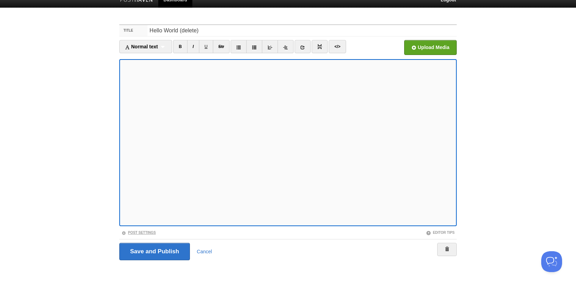
click at [147, 231] on link "Post Settings" at bounding box center [138, 233] width 34 height 4
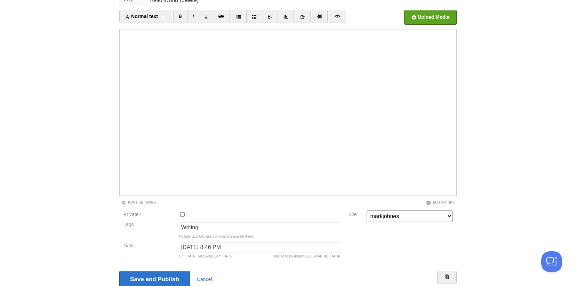
scroll to position [66, 0]
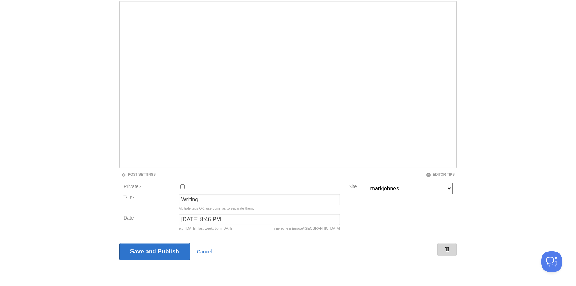
click at [448, 247] on span at bounding box center [446, 249] width 5 height 5
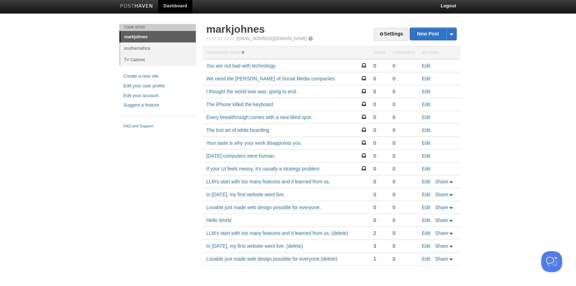
scroll to position [2, 0]
click at [426, 258] on link "Edit" at bounding box center [426, 259] width 8 height 6
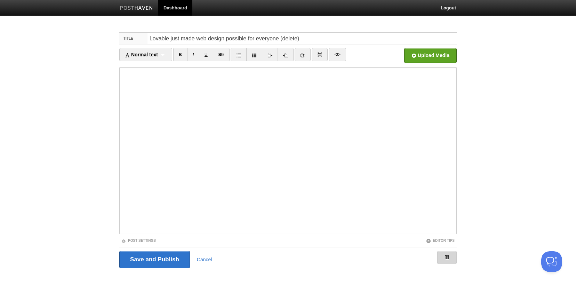
click at [448, 255] on span at bounding box center [446, 257] width 5 height 5
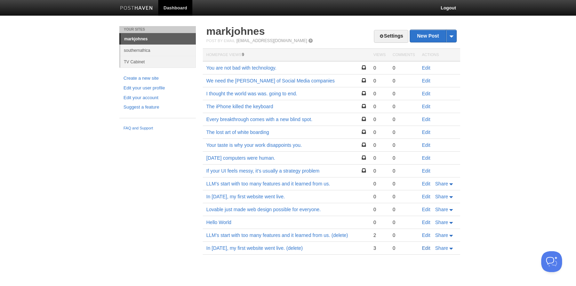
click at [425, 247] on link "Edit" at bounding box center [426, 248] width 8 height 6
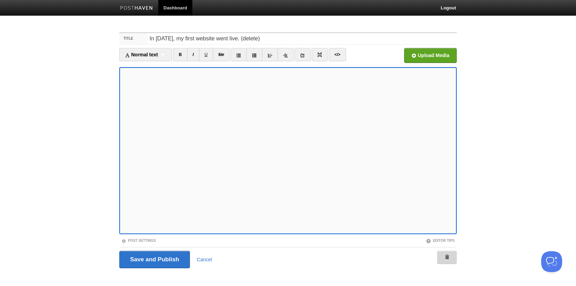
click at [448, 256] on span at bounding box center [446, 257] width 5 height 5
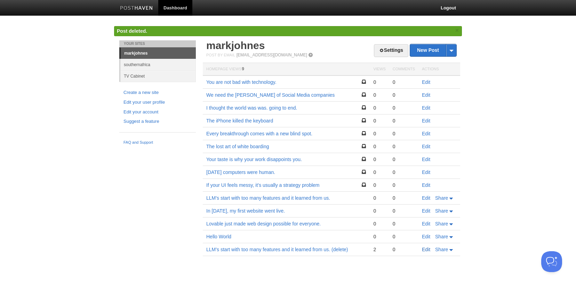
click at [427, 250] on link "Edit" at bounding box center [426, 250] width 8 height 6
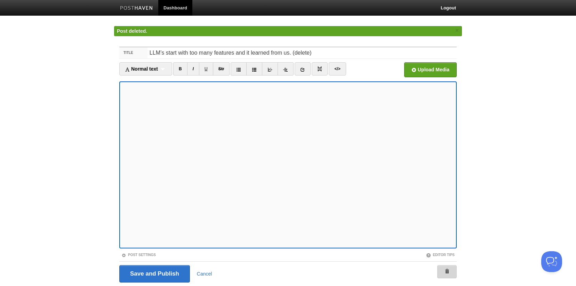
click at [444, 266] on link at bounding box center [446, 271] width 19 height 13
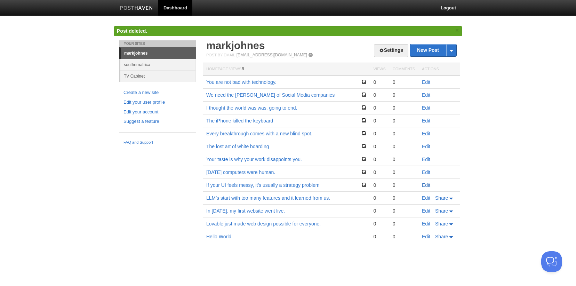
click at [428, 186] on link "Edit" at bounding box center [426, 185] width 8 height 6
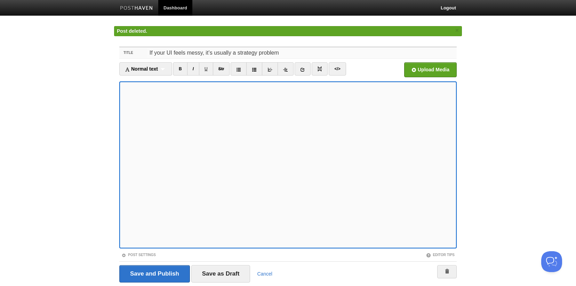
click at [227, 53] on input "If your UI feels messy, it’s usually a strategy problem" at bounding box center [301, 52] width 309 height 11
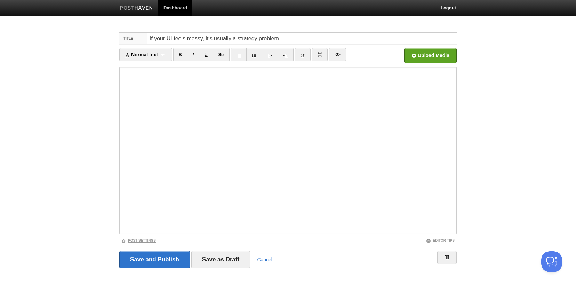
click at [152, 240] on link "Post Settings" at bounding box center [138, 241] width 34 height 4
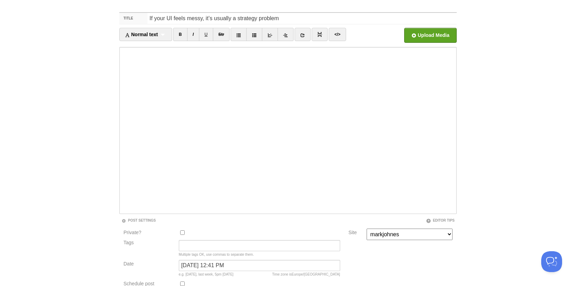
scroll to position [33, 0]
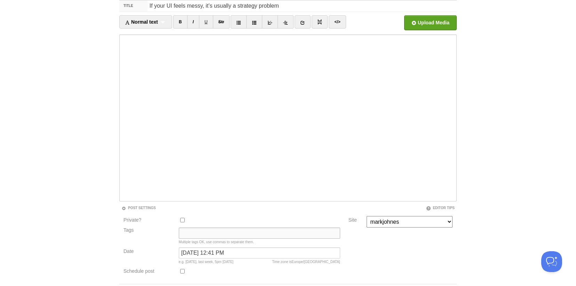
click at [199, 230] on input "Tags" at bounding box center [259, 232] width 161 height 11
paste input "Design · Strategy · AI"
click at [203, 233] on input "Design · Strategy · AI" at bounding box center [259, 232] width 161 height 11
click at [225, 233] on input "Design, Strategy · AI" at bounding box center [259, 232] width 161 height 11
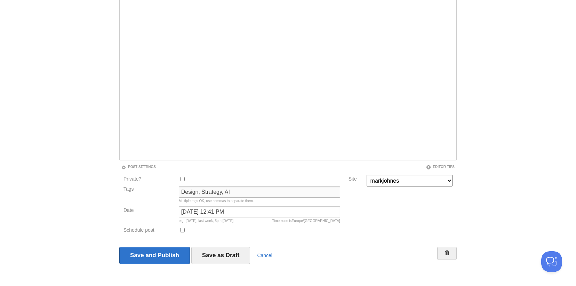
scroll to position [78, 0]
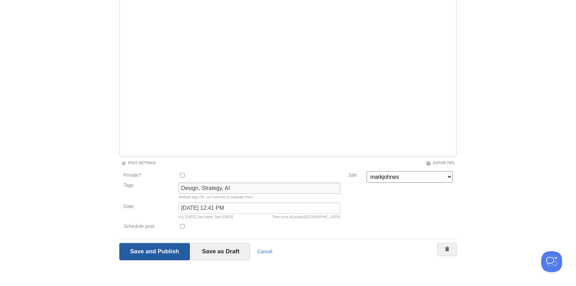
type input "Design, Strategy, AI"
click at [165, 248] on input "Save and Publish" at bounding box center [154, 251] width 71 height 17
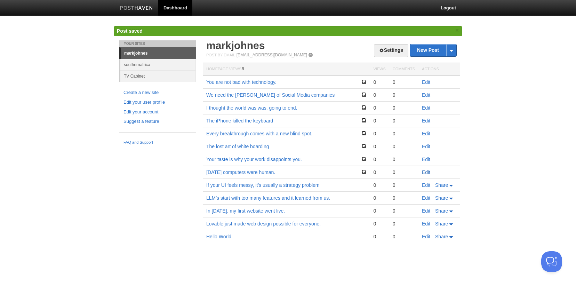
click at [426, 172] on link "Edit" at bounding box center [426, 172] width 8 height 6
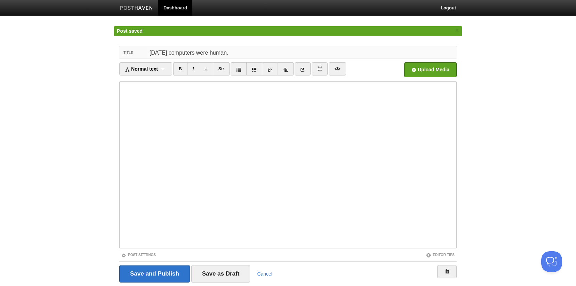
click at [223, 53] on input "75 years ago computers were human." at bounding box center [301, 52] width 309 height 11
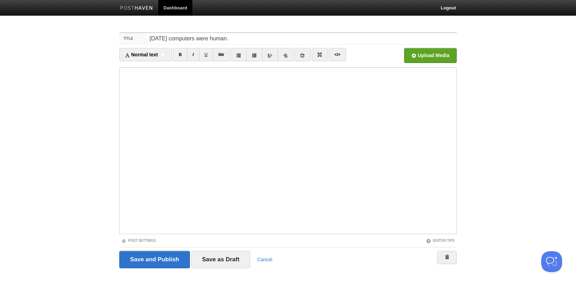
click at [151, 238] on div "Post Settings" at bounding box center [203, 241] width 169 height 6
click at [142, 239] on link "Post Settings" at bounding box center [138, 241] width 34 height 4
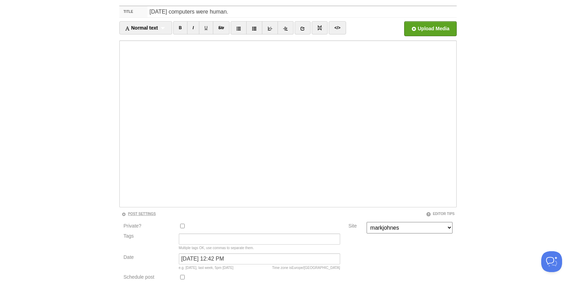
scroll to position [67, 0]
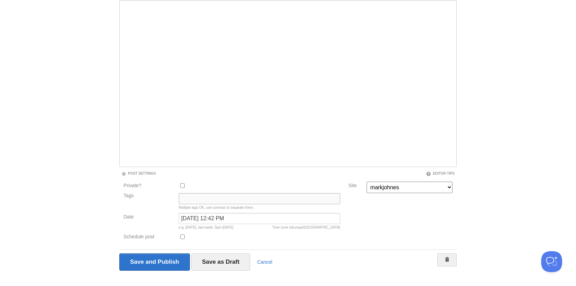
click at [210, 200] on input "Tags" at bounding box center [259, 198] width 161 height 11
paste input "Tech History · AI · Strategy"
click at [215, 198] on input "Tech History · AI · Strategy" at bounding box center [259, 198] width 161 height 11
click at [223, 199] on input "Tech History, AI · Strategy" at bounding box center [259, 198] width 161 height 11
type input "Tech History, AI, Strategy"
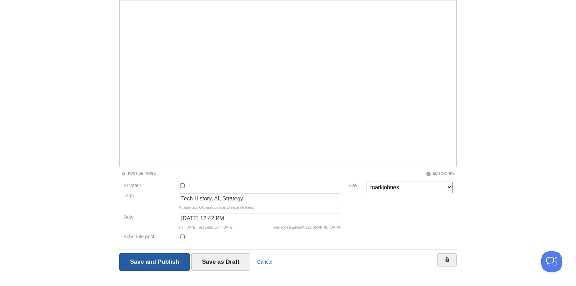
click at [154, 261] on input "Save and Publish" at bounding box center [154, 261] width 71 height 17
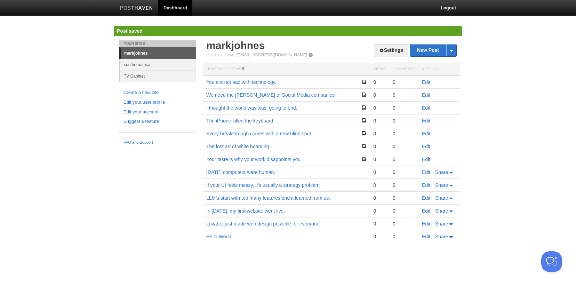
click at [429, 158] on link "Edit" at bounding box center [426, 159] width 8 height 6
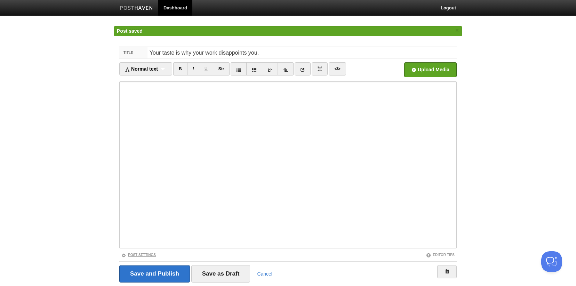
click at [151, 254] on link "Post Settings" at bounding box center [138, 255] width 34 height 4
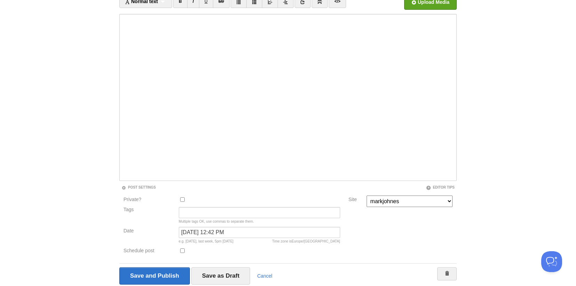
scroll to position [78, 0]
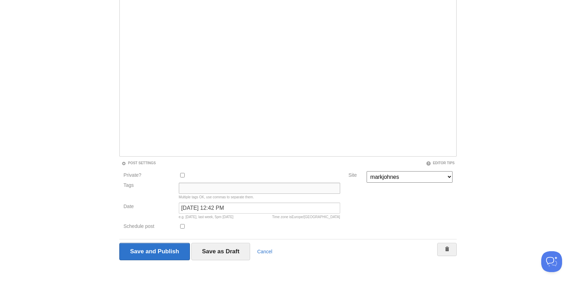
click at [212, 187] on input "Tags" at bounding box center [259, 188] width 161 height 11
paste input "Creativity · AI · Design"
click at [232, 189] on input "Featured, Creativity · AI · Design" at bounding box center [259, 188] width 161 height 11
click at [240, 187] on input "Featured, Creativity, AI · Design" at bounding box center [259, 188] width 161 height 11
type input "Featured, Creativity, AI, Design"
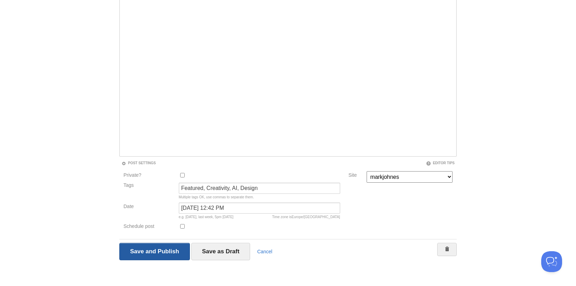
click at [169, 250] on input "Save and Publish" at bounding box center [154, 251] width 71 height 17
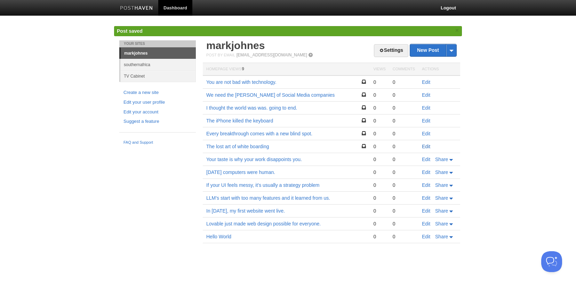
click at [426, 147] on link "Edit" at bounding box center [426, 147] width 8 height 6
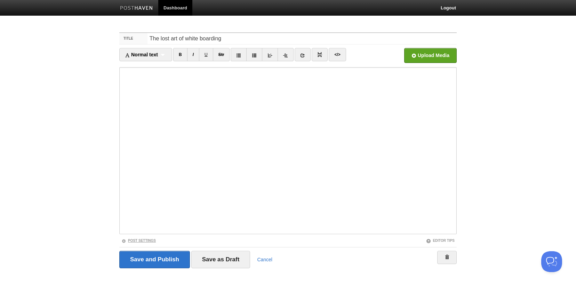
click at [138, 239] on link "Post Settings" at bounding box center [138, 241] width 34 height 4
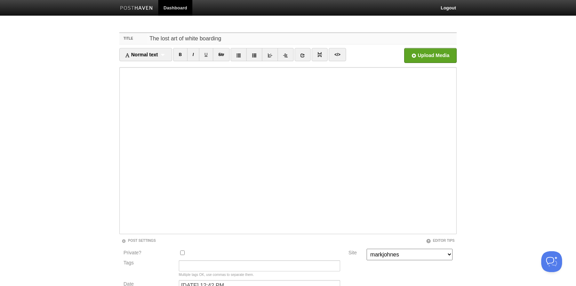
drag, startPoint x: 199, startPoint y: 39, endPoint x: 231, endPoint y: 40, distance: 32.3
click at [231, 39] on input "The lost art of white boarding" at bounding box center [301, 38] width 309 height 11
click at [227, 268] on input "Tags" at bounding box center [259, 265] width 161 height 11
paste input "Design · Creativity · Strategy"
click at [203, 265] on input "Design · Creativity · Strategy" at bounding box center [259, 265] width 161 height 11
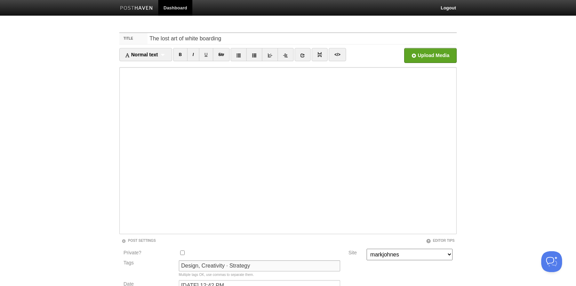
click at [227, 266] on input "Design, Creativity · Strategy" at bounding box center [259, 265] width 161 height 11
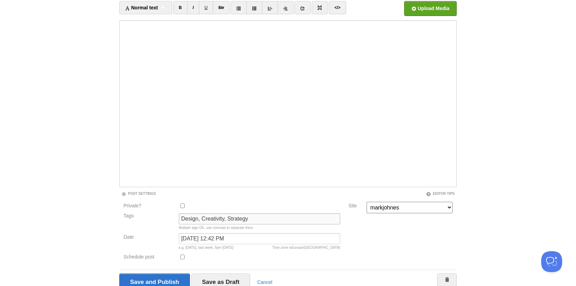
scroll to position [78, 0]
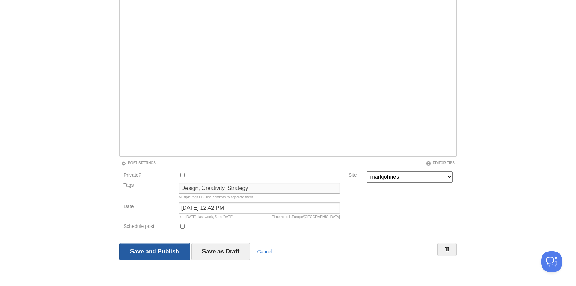
type input "Design, Creativity, Strategy"
click at [166, 250] on input "Save and Publish" at bounding box center [154, 251] width 71 height 17
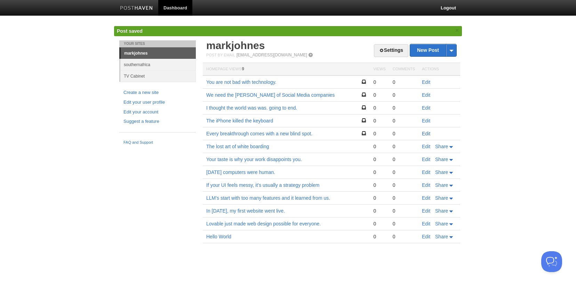
click at [427, 134] on link "Edit" at bounding box center [426, 134] width 8 height 6
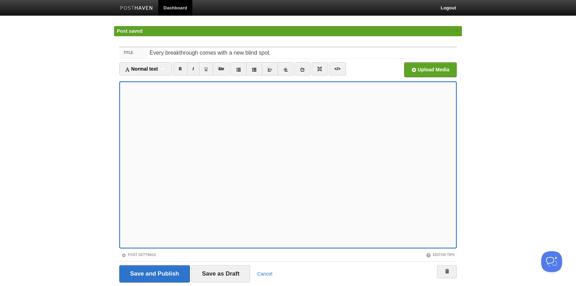
scroll to position [22, 0]
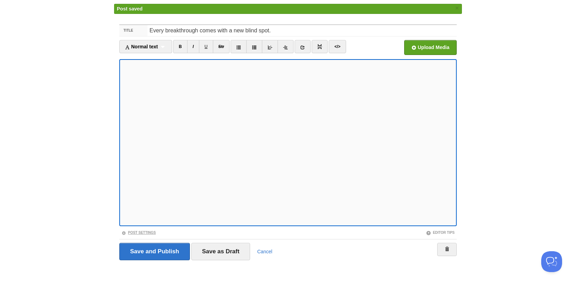
click at [137, 231] on link "Post Settings" at bounding box center [138, 233] width 34 height 4
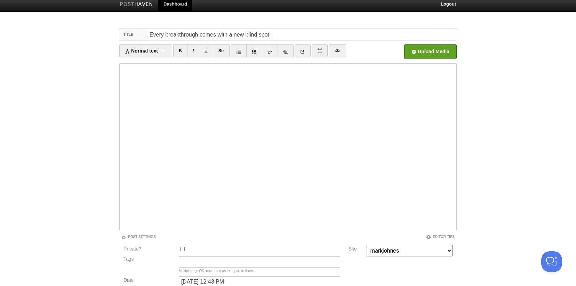
scroll to position [0, 0]
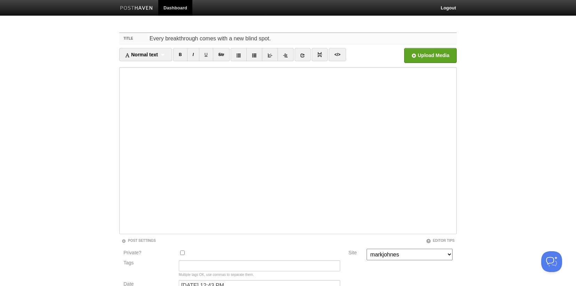
drag, startPoint x: 243, startPoint y: 39, endPoint x: 277, endPoint y: 39, distance: 34.1
click at [277, 39] on input "Every breakthrough comes with a new blind spot." at bounding box center [301, 38] width 309 height 11
click at [221, 263] on input "Tags" at bounding box center [259, 265] width 161 height 11
paste input "Tech History · AI · Strategy"
click at [215, 266] on input "Tech History · AI · Strategy" at bounding box center [259, 265] width 161 height 11
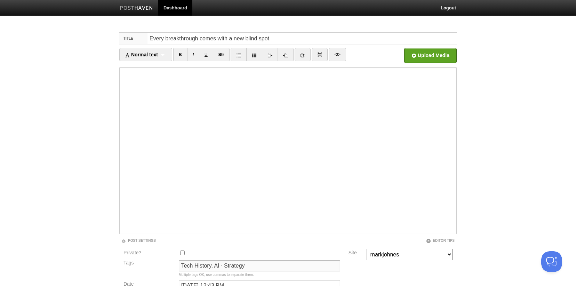
click at [223, 266] on input "Tech History, AI · Strategy" at bounding box center [259, 265] width 161 height 11
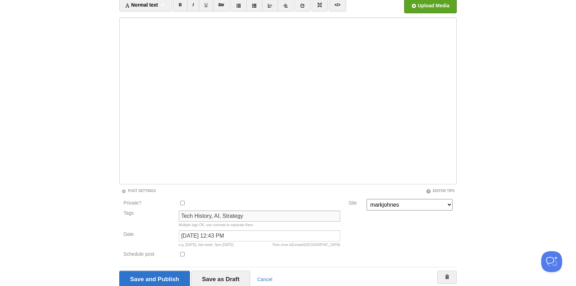
scroll to position [78, 0]
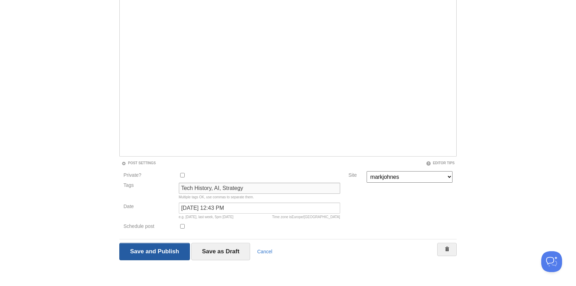
type input "Tech History, AI, Strategy"
click at [160, 250] on input "Save and Publish" at bounding box center [154, 251] width 71 height 17
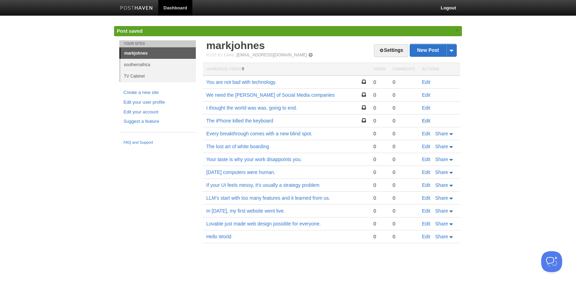
click at [425, 122] on link "Edit" at bounding box center [426, 121] width 8 height 6
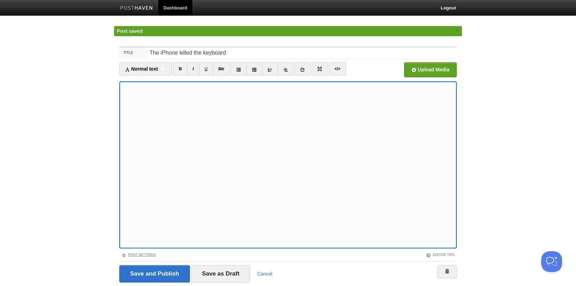
click at [139, 253] on fieldset "Title The iPhone killed the keyboard Normal text Normal text Heading 1 Heading …" at bounding box center [287, 167] width 337 height 241
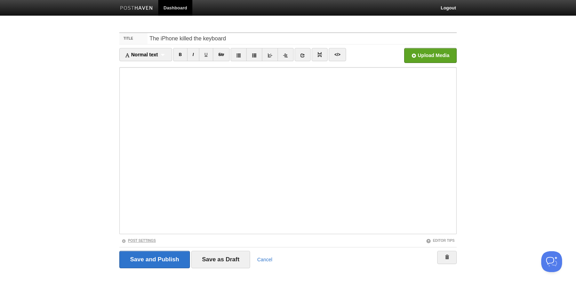
click at [137, 239] on link "Post Settings" at bounding box center [138, 241] width 34 height 4
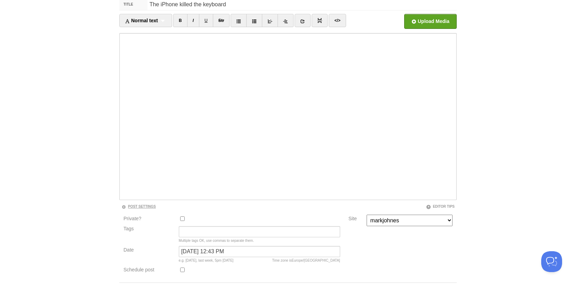
scroll to position [54, 0]
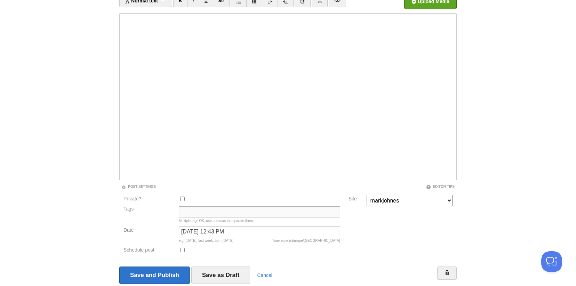
click at [202, 212] on input "Tags" at bounding box center [259, 211] width 161 height 11
paste input "Tech History · AI · Creativity"
click at [239, 211] on input "Featured, Tech History · AI · Creativity" at bounding box center [259, 211] width 161 height 11
click at [247, 212] on input "Featured, Tech History, AI · Creativity" at bounding box center [259, 211] width 161 height 11
type input "Featured, Tech History, AI, Creativity"
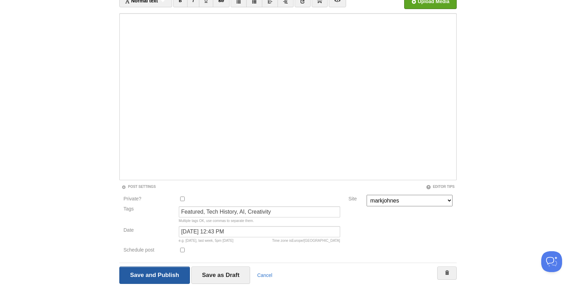
click at [163, 272] on input "Save and Publish" at bounding box center [154, 274] width 71 height 17
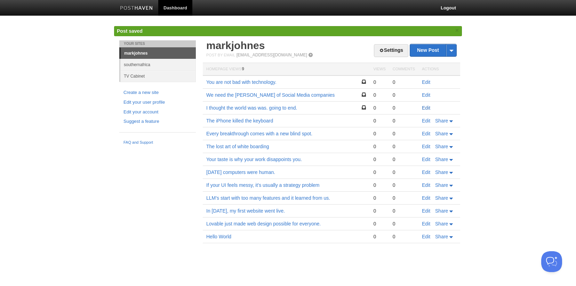
click at [423, 107] on link "Edit" at bounding box center [426, 108] width 8 height 6
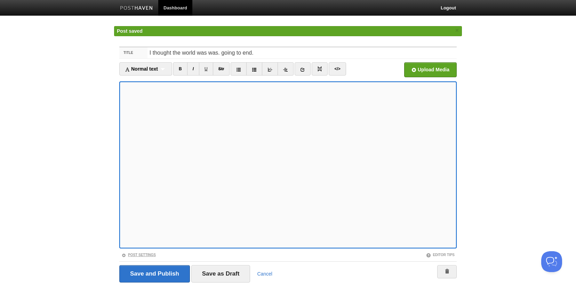
click at [145, 253] on link "Post Settings" at bounding box center [138, 255] width 34 height 4
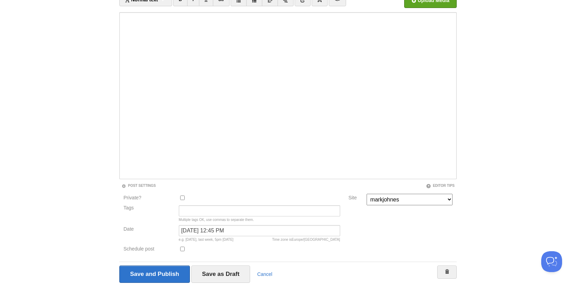
scroll to position [41, 0]
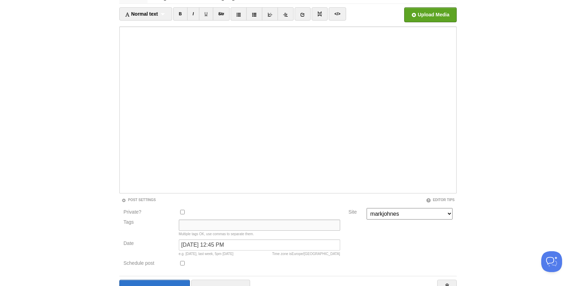
click at [197, 223] on input "Tags" at bounding box center [259, 224] width 161 height 11
paste input "Tech History · AI · Creativity"
drag, startPoint x: 210, startPoint y: 225, endPoint x: 301, endPoint y: 224, distance: 90.4
click at [301, 224] on input "Tech History · AI · Creativity" at bounding box center [259, 224] width 161 height 11
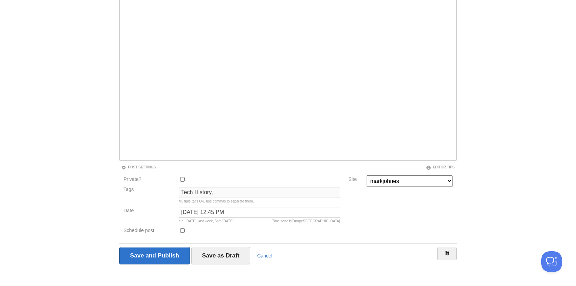
scroll to position [74, 0]
type input "Tech History,"
click at [162, 255] on input "Save and Publish" at bounding box center [154, 254] width 71 height 17
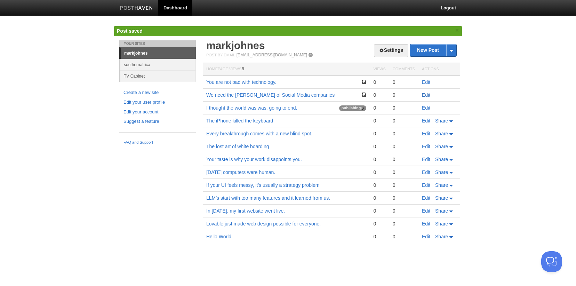
click at [429, 95] on link "Edit" at bounding box center [426, 95] width 8 height 6
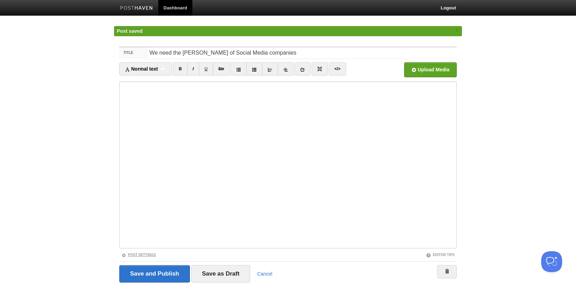
click at [148, 255] on link "Post Settings" at bounding box center [138, 255] width 34 height 4
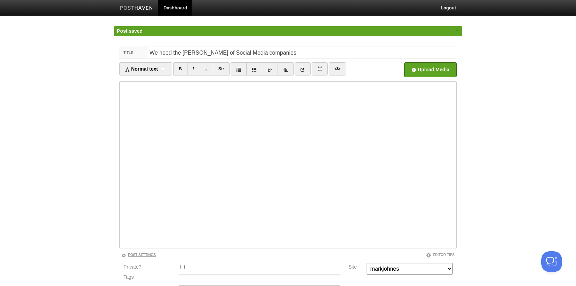
scroll to position [46, 0]
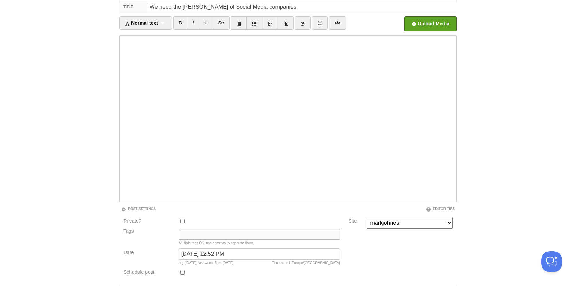
click at [187, 238] on input "Tags" at bounding box center [259, 233] width 161 height 11
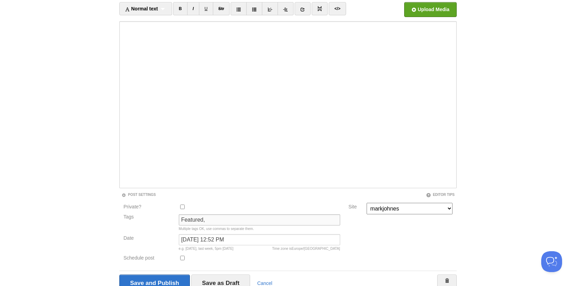
scroll to position [32, 0]
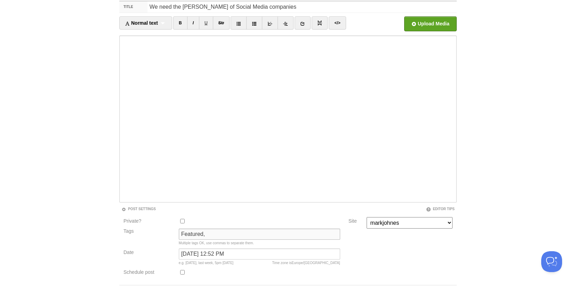
paste input "Tech History · AI · Creativity"
drag, startPoint x: 235, startPoint y: 234, endPoint x: 341, endPoint y: 231, distance: 106.5
click at [341, 231] on div "Featured, Tech History · AI · Creativity Multiple tags OK, use commas to separa…" at bounding box center [260, 238] width 166 height 20
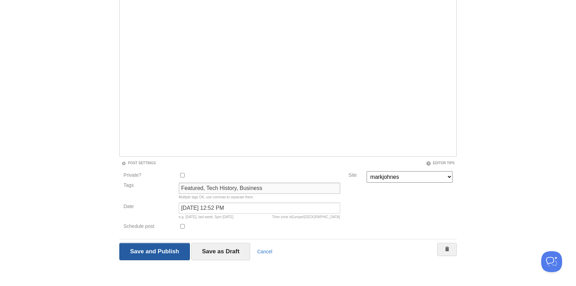
type input "Featured, Tech History, Business"
click at [158, 253] on input "Save and Publish" at bounding box center [154, 251] width 71 height 17
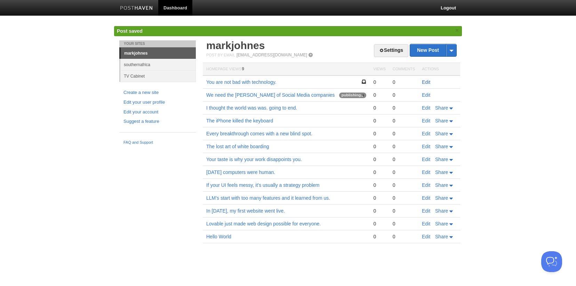
click at [429, 81] on link "Edit" at bounding box center [426, 82] width 8 height 6
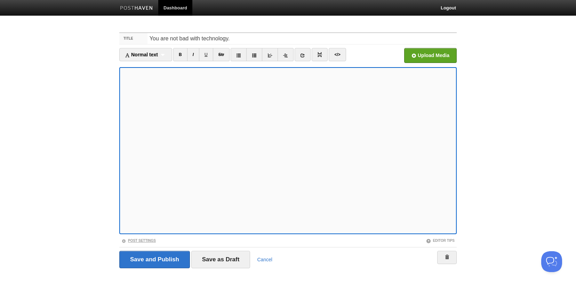
click at [153, 240] on link "Post Settings" at bounding box center [138, 241] width 34 height 4
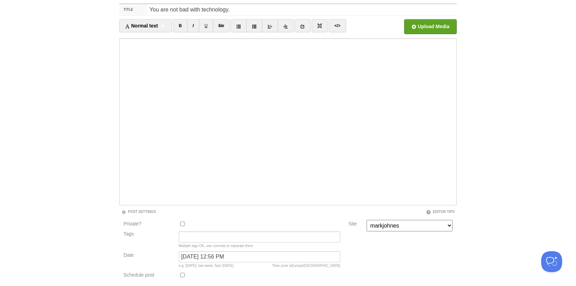
scroll to position [32, 0]
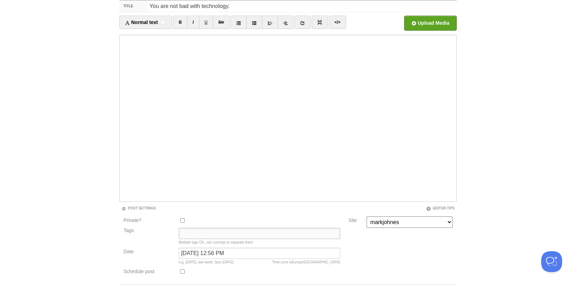
click at [201, 234] on input "Tags" at bounding box center [259, 233] width 161 height 11
paste input "Design · Strategy · Creativity"
click at [201, 233] on input "Design · Strategy · Creativity" at bounding box center [259, 233] width 161 height 11
click at [226, 233] on input "Design, Strategy · Creativity" at bounding box center [259, 233] width 161 height 11
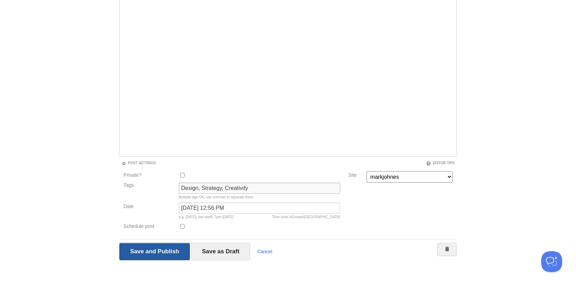
type input "Design, Strategy, Creativity"
click at [164, 249] on input "Save and Publish" at bounding box center [154, 251] width 71 height 17
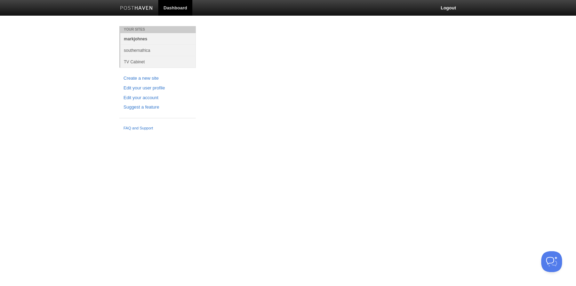
click at [187, 40] on link "markjohnes" at bounding box center [157, 38] width 75 height 11
